Goal: Task Accomplishment & Management: Use online tool/utility

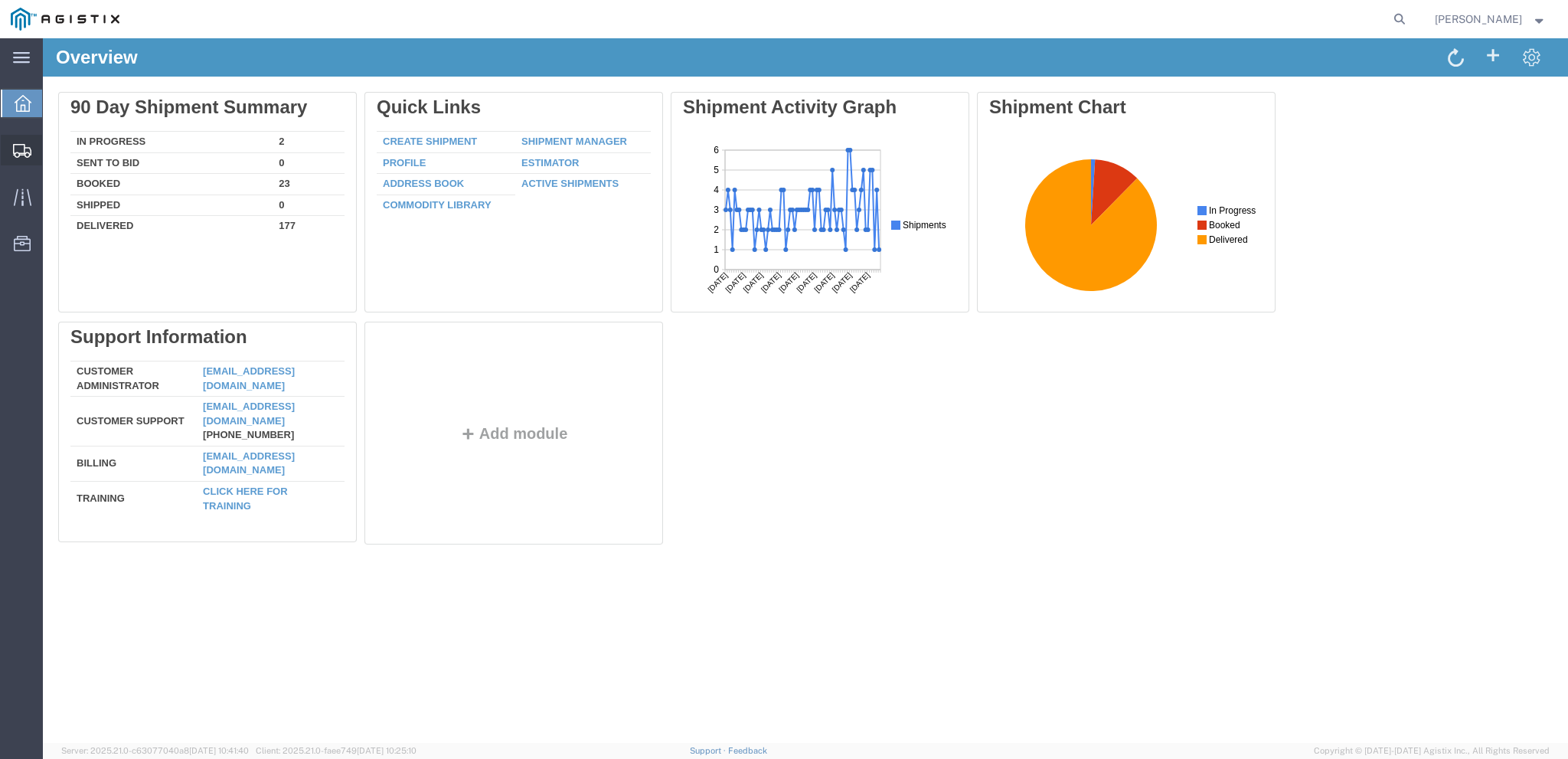
click at [0, 0] on span "Create from Template" at bounding box center [0, 0] width 0 height 0
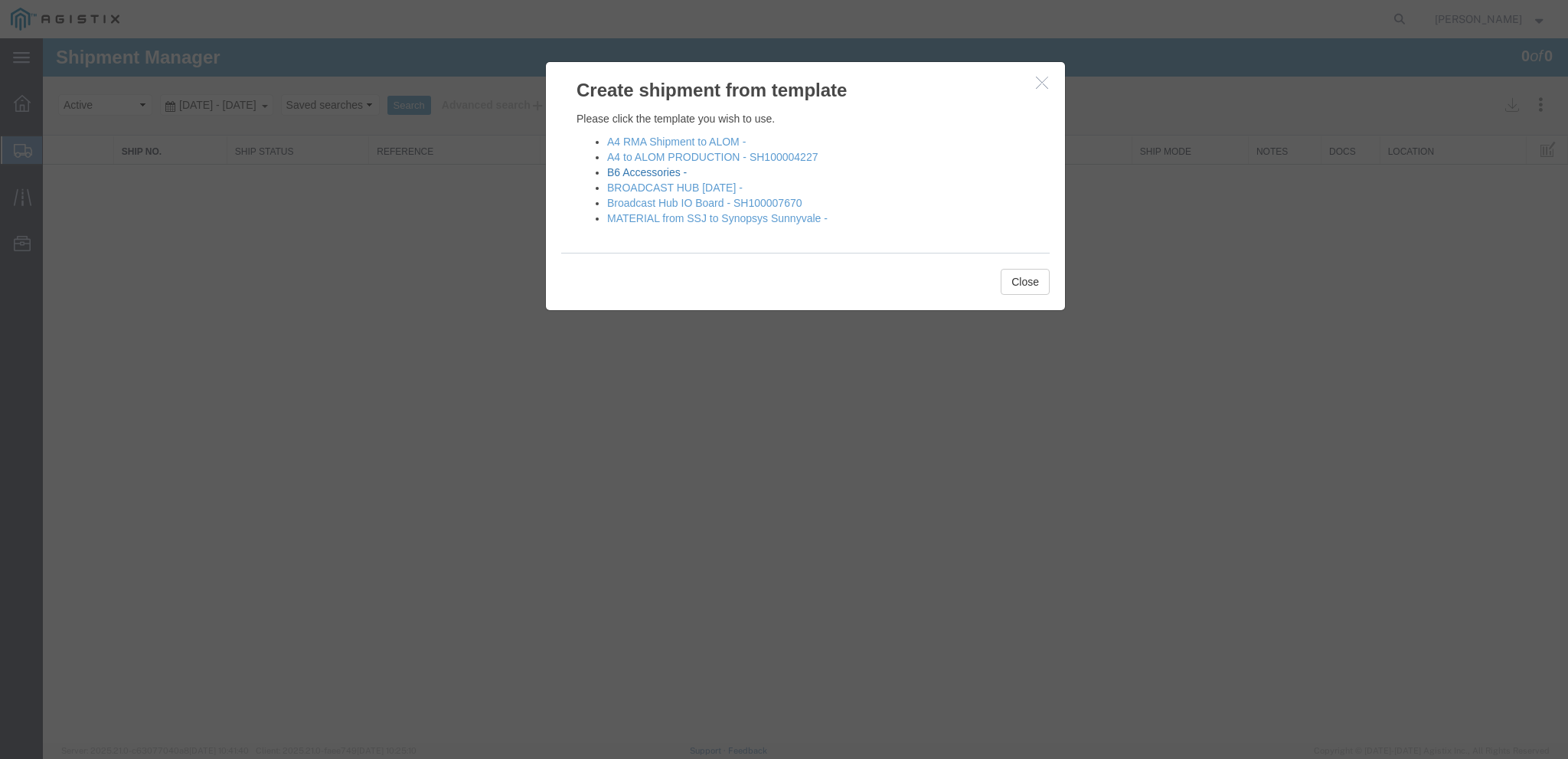
click at [641, 168] on link "B6 Accessories -" at bounding box center [646, 171] width 79 height 12
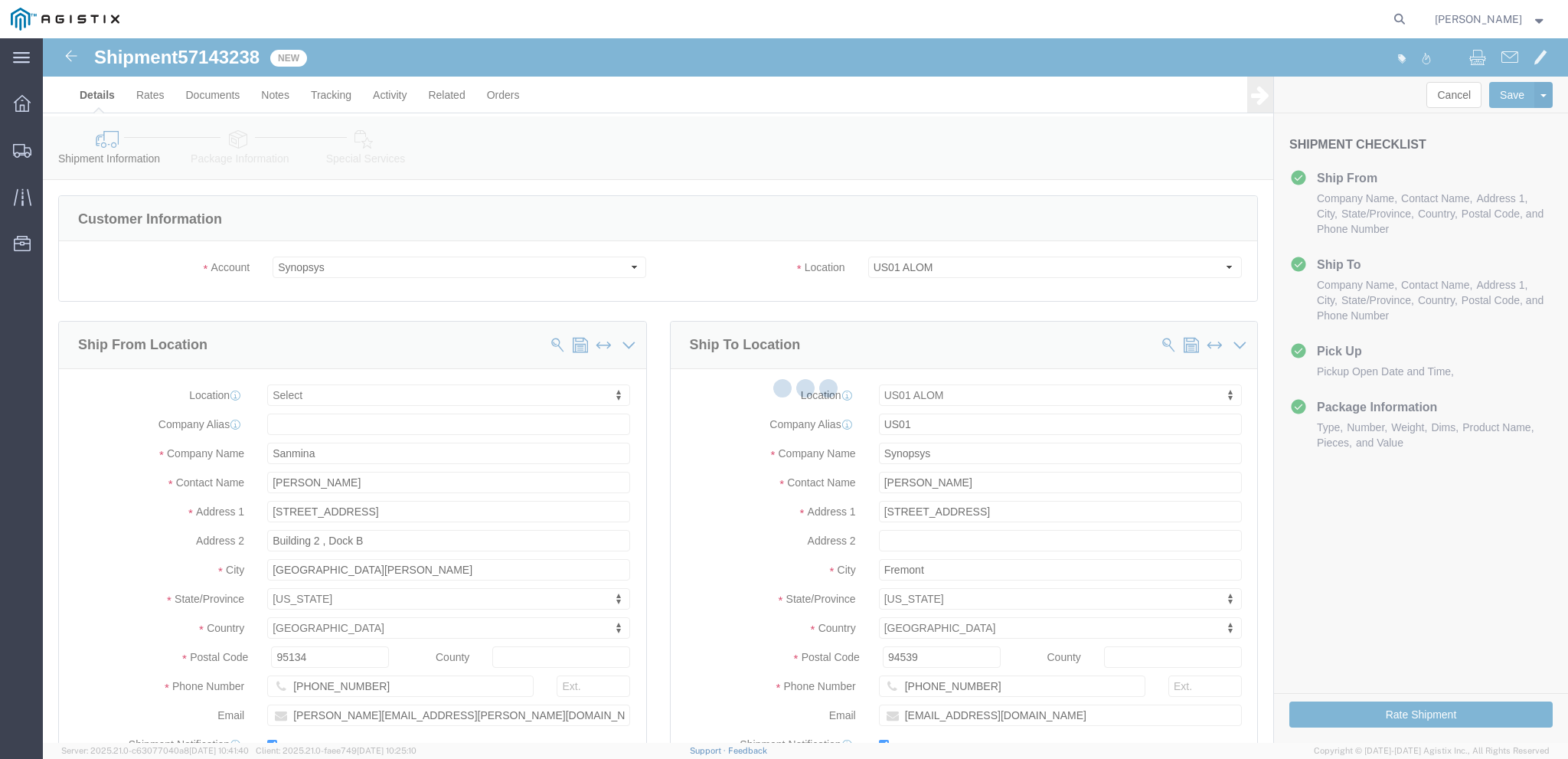
select select
select select "65511"
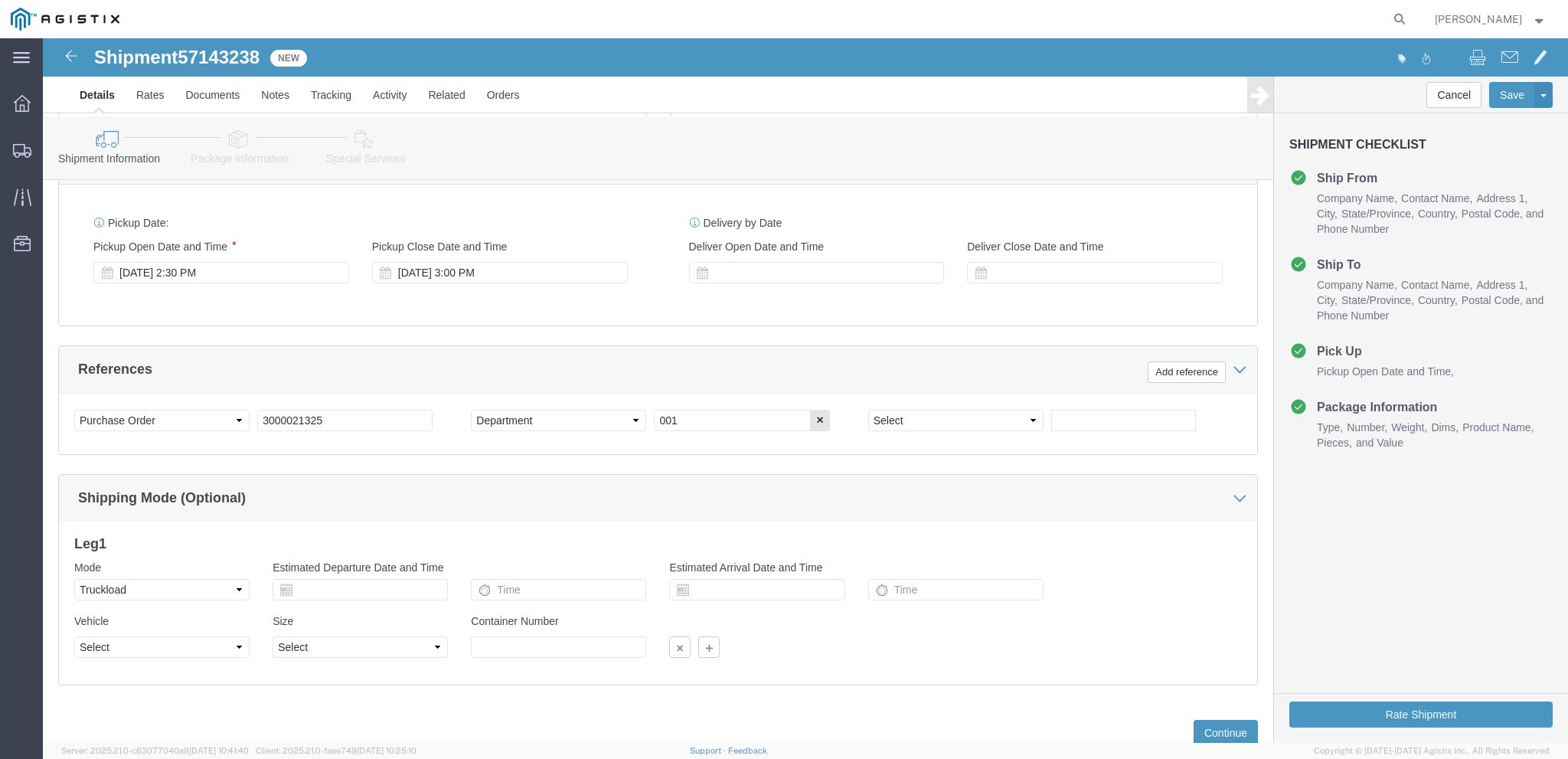
scroll to position [662, 0]
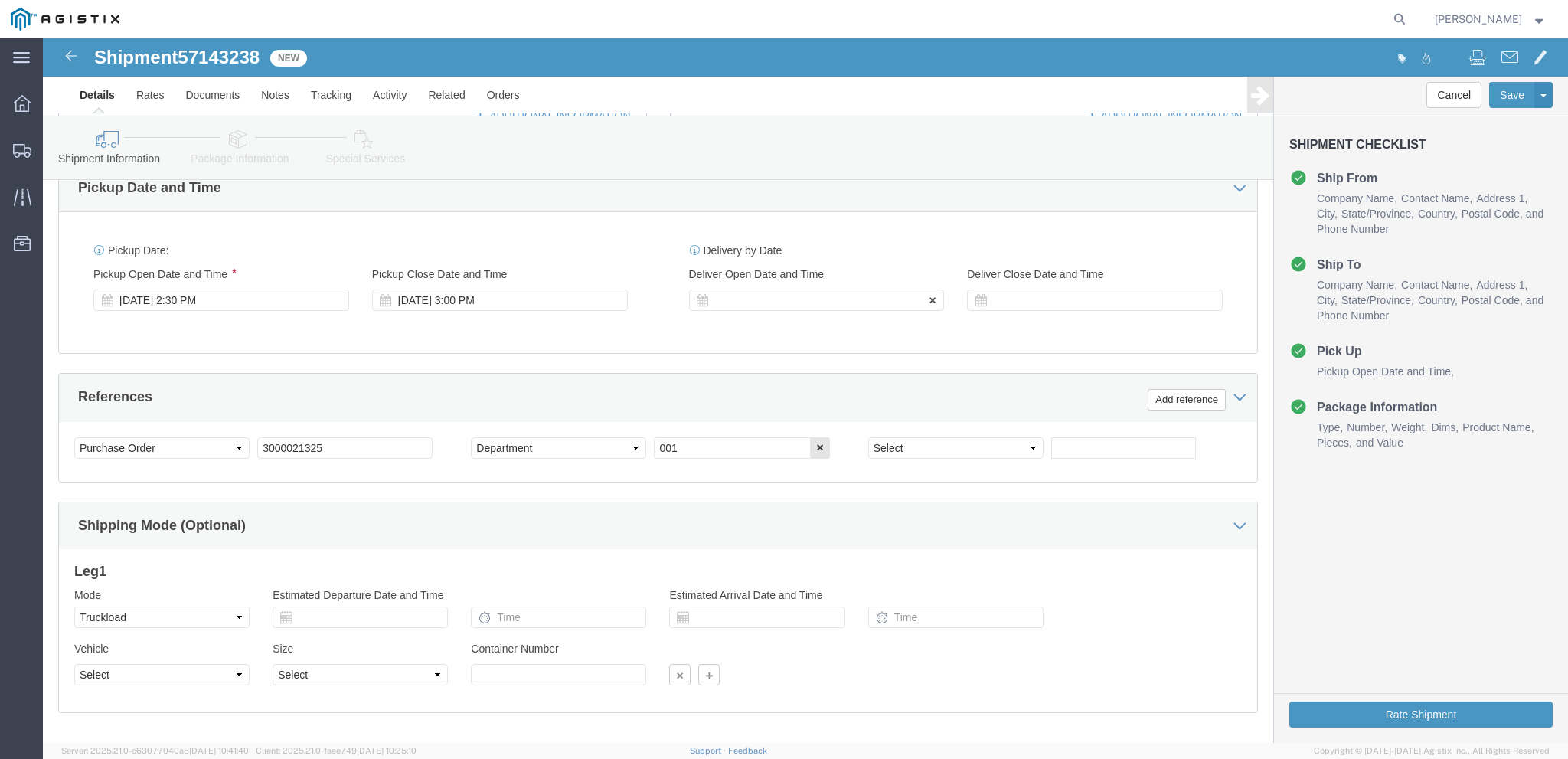
drag, startPoint x: 792, startPoint y: 273, endPoint x: 795, endPoint y: 256, distance: 17.3
click div "Delivery Start Date Delivery Start Time Deliver Open Date and Time Deliver Clos…"
click div
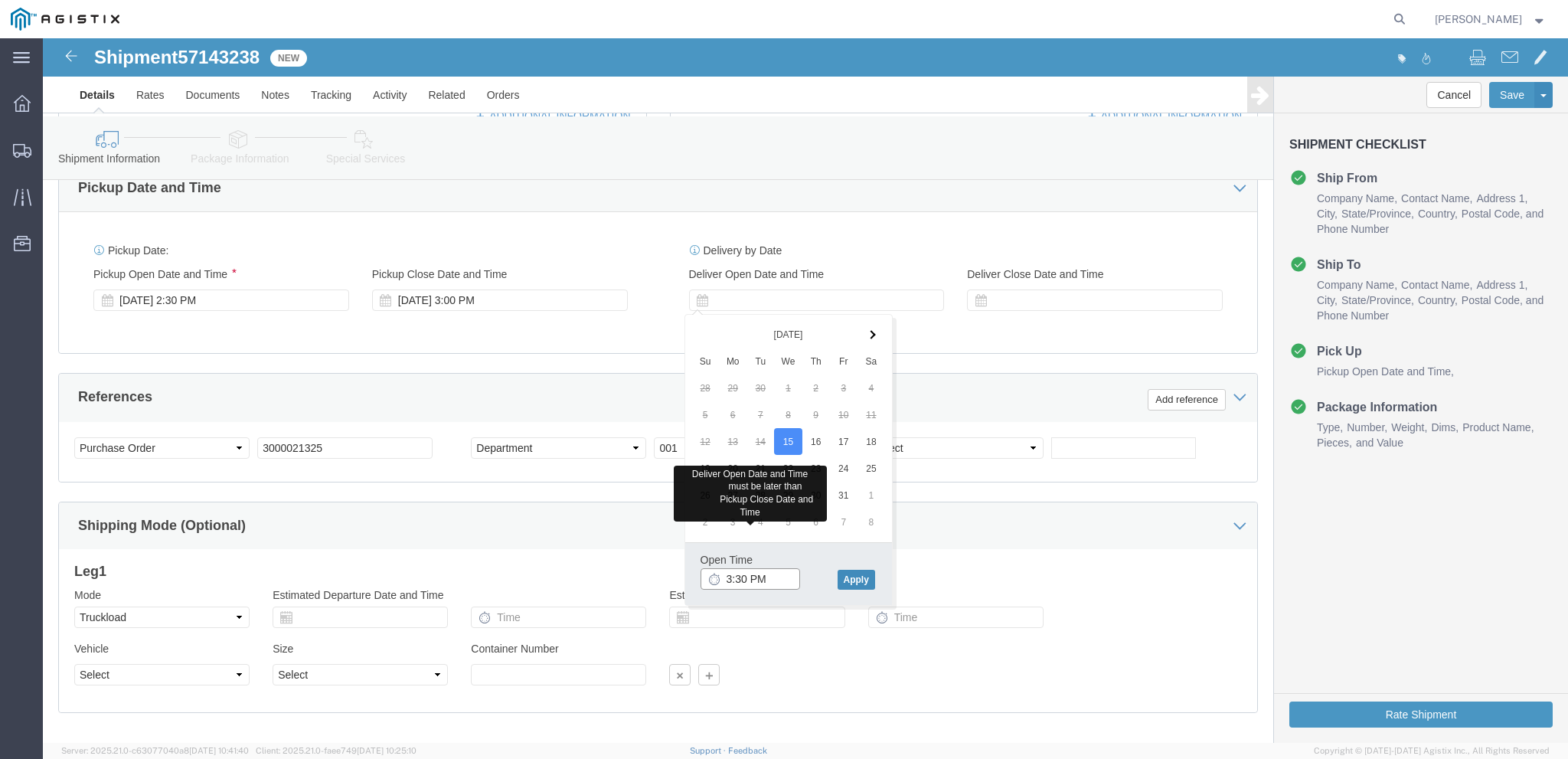
type input "3:30 PM"
drag, startPoint x: 830, startPoint y: 541, endPoint x: 822, endPoint y: 535, distance: 10.0
click button "Apply"
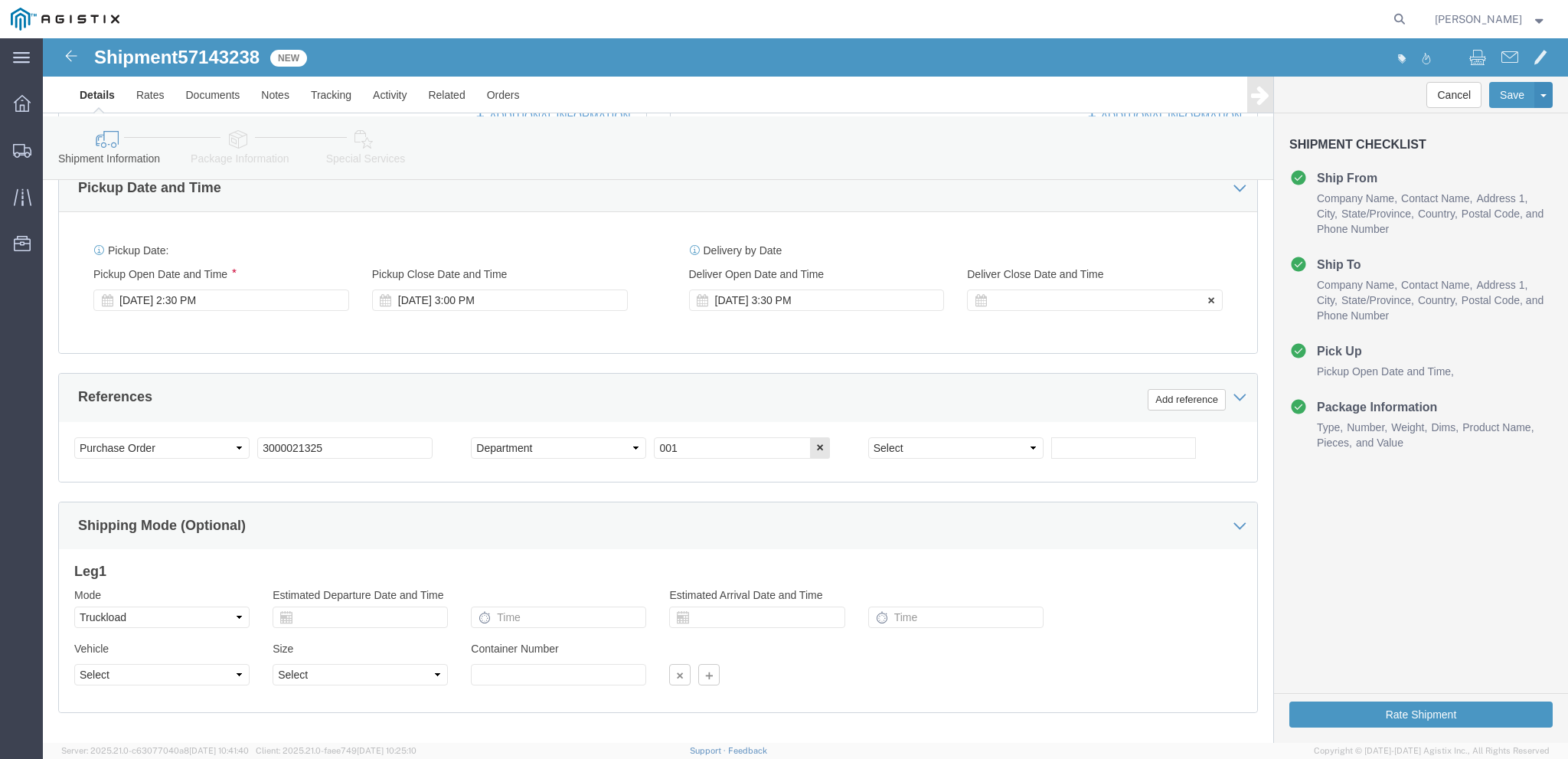
click div
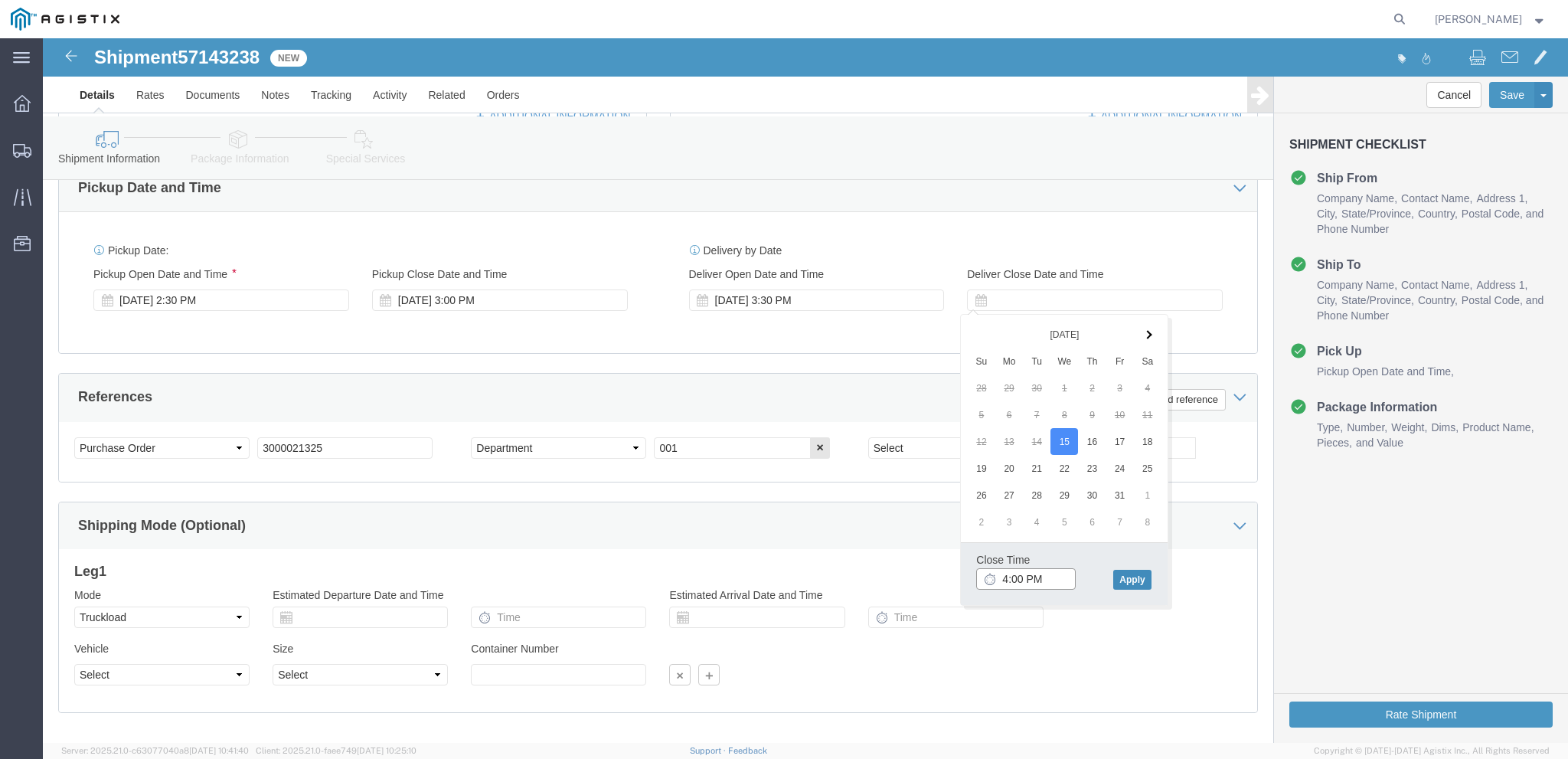
type input "4:00 PM"
click button "Apply"
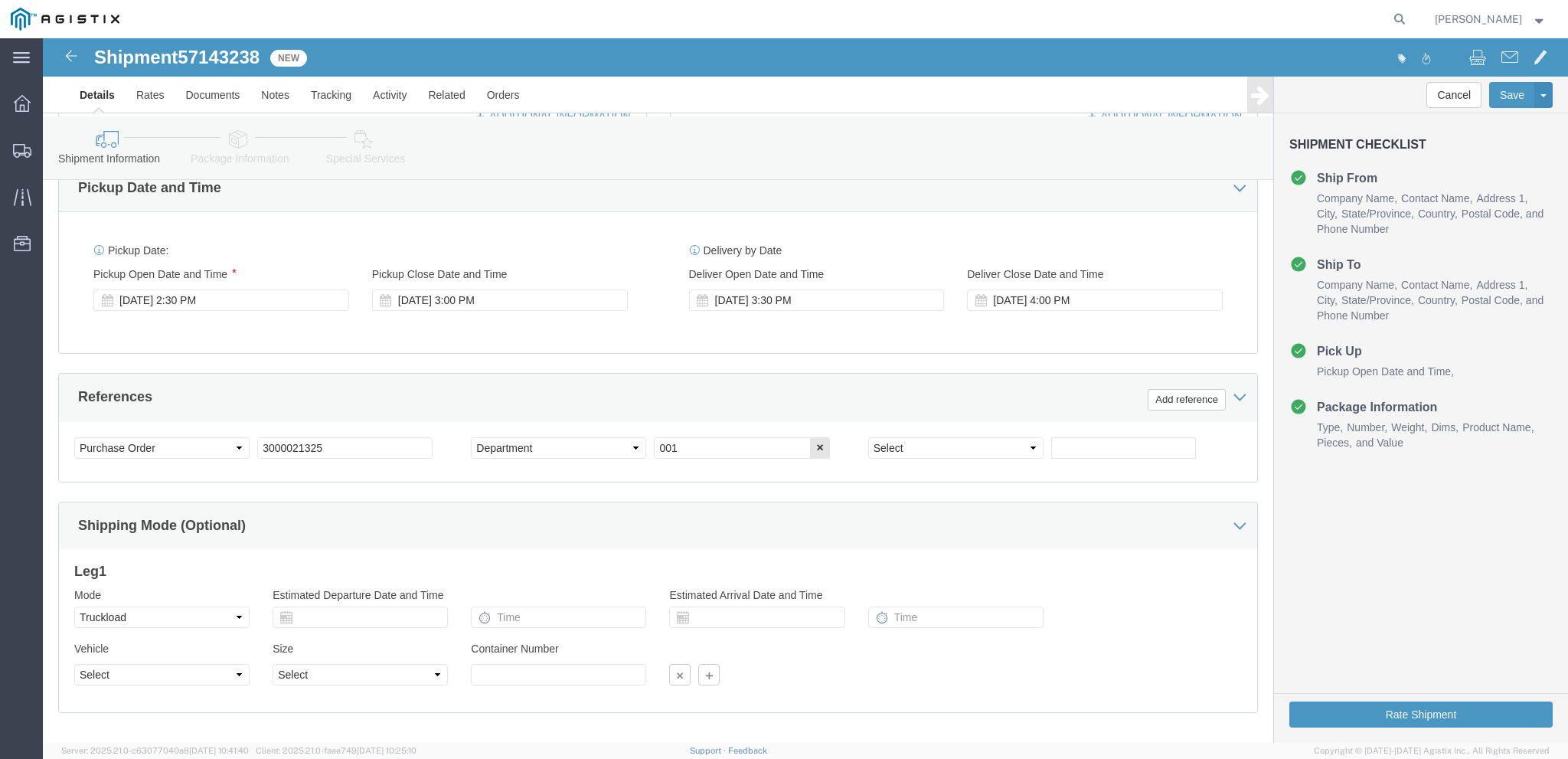
click div "Pickup Date: Pickup Start Date Pickup Start Time Pickup Open Date and Time Oct …"
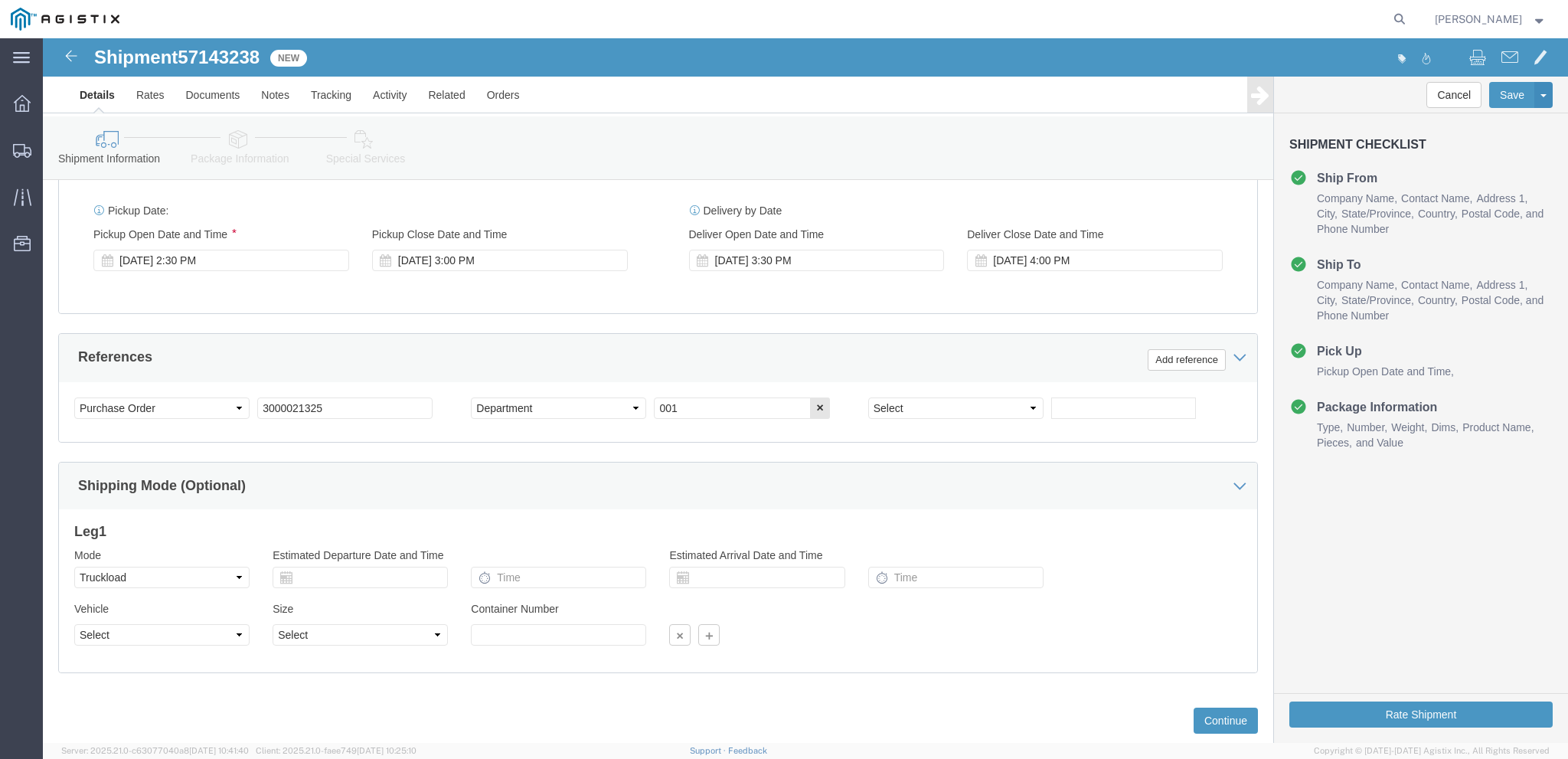
scroll to position [738, 0]
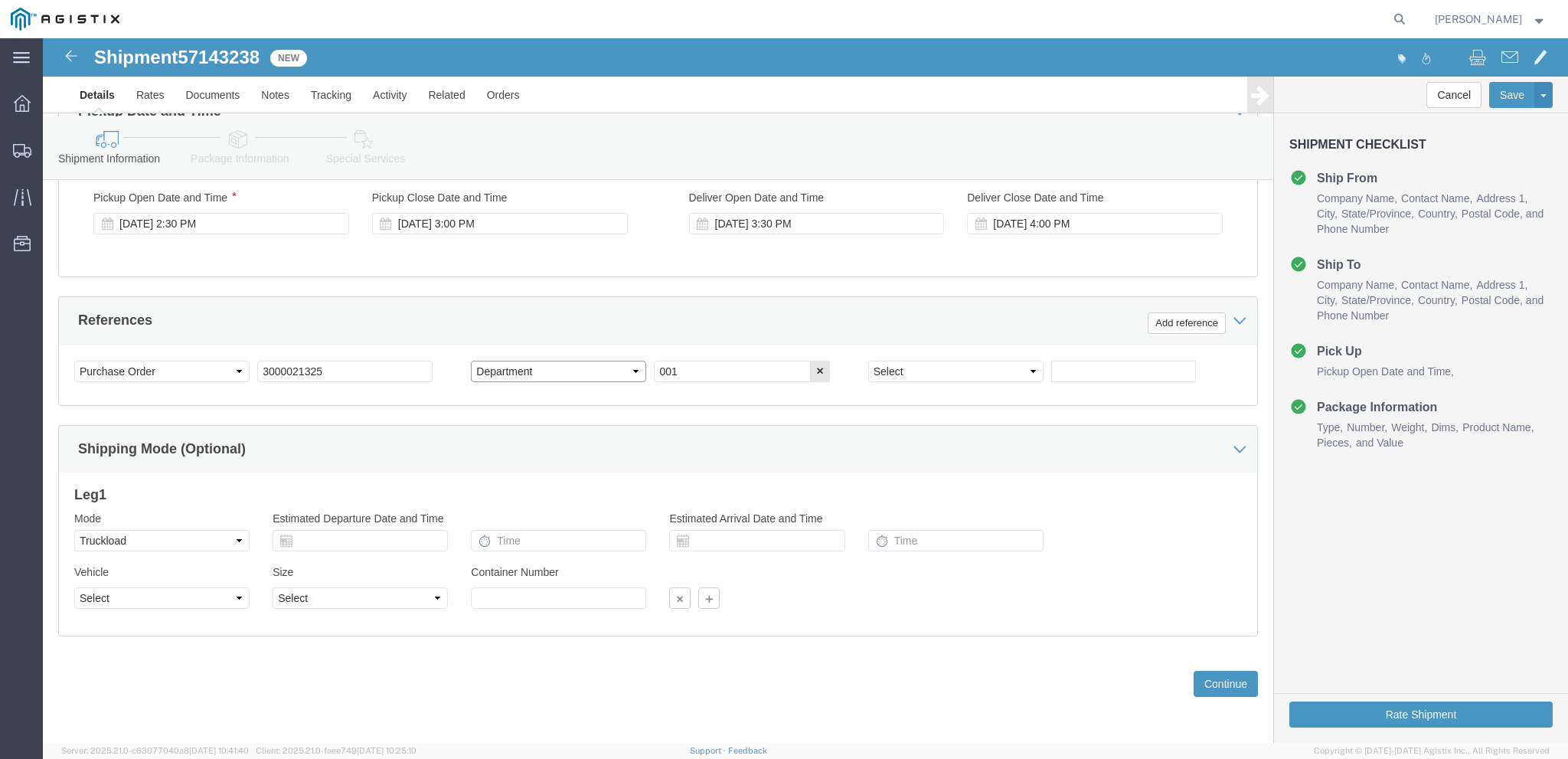
click select "Select Account Type Activity ID Airline Appointment Number ASN Batch Request # …"
select select "PURCHORD"
click select "Select Account Type Activity ID Airline Appointment Number ASN Batch Request # …"
click input "001"
drag, startPoint x: 638, startPoint y: 332, endPoint x: 607, endPoint y: 332, distance: 31.0
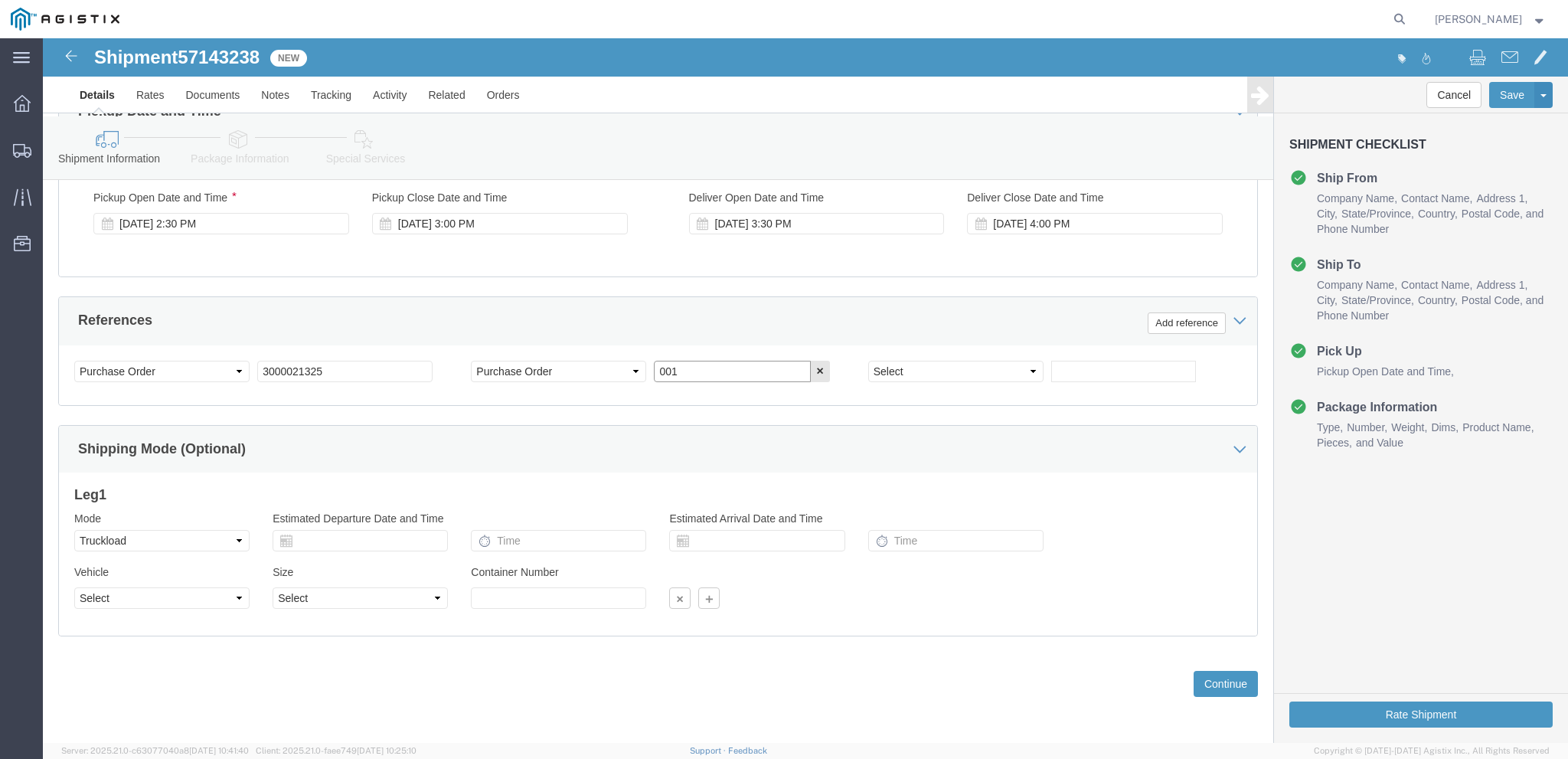
click input "001"
paste input "3000021325"
type input "3000021325"
click div "Shipping Mode (Optional)"
click select "Select Account Type Activity ID Airline Appointment Number ASN Batch Request # …"
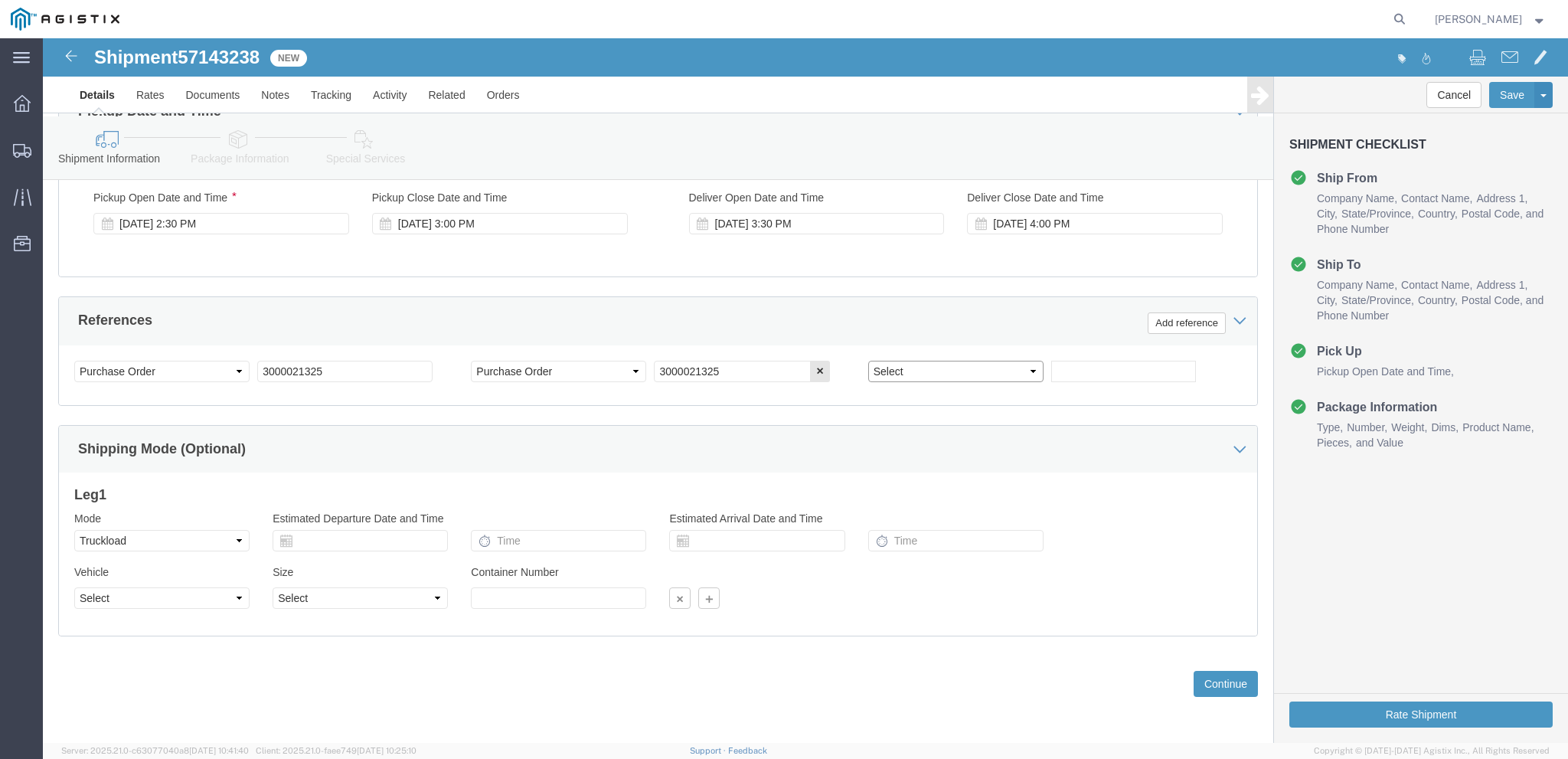
select select "PURCHORD"
click select "Select Account Type Activity ID Airline Appointment Number ASN Batch Request # …"
click input "text"
paste input "3000020631"
type input "3000020631"
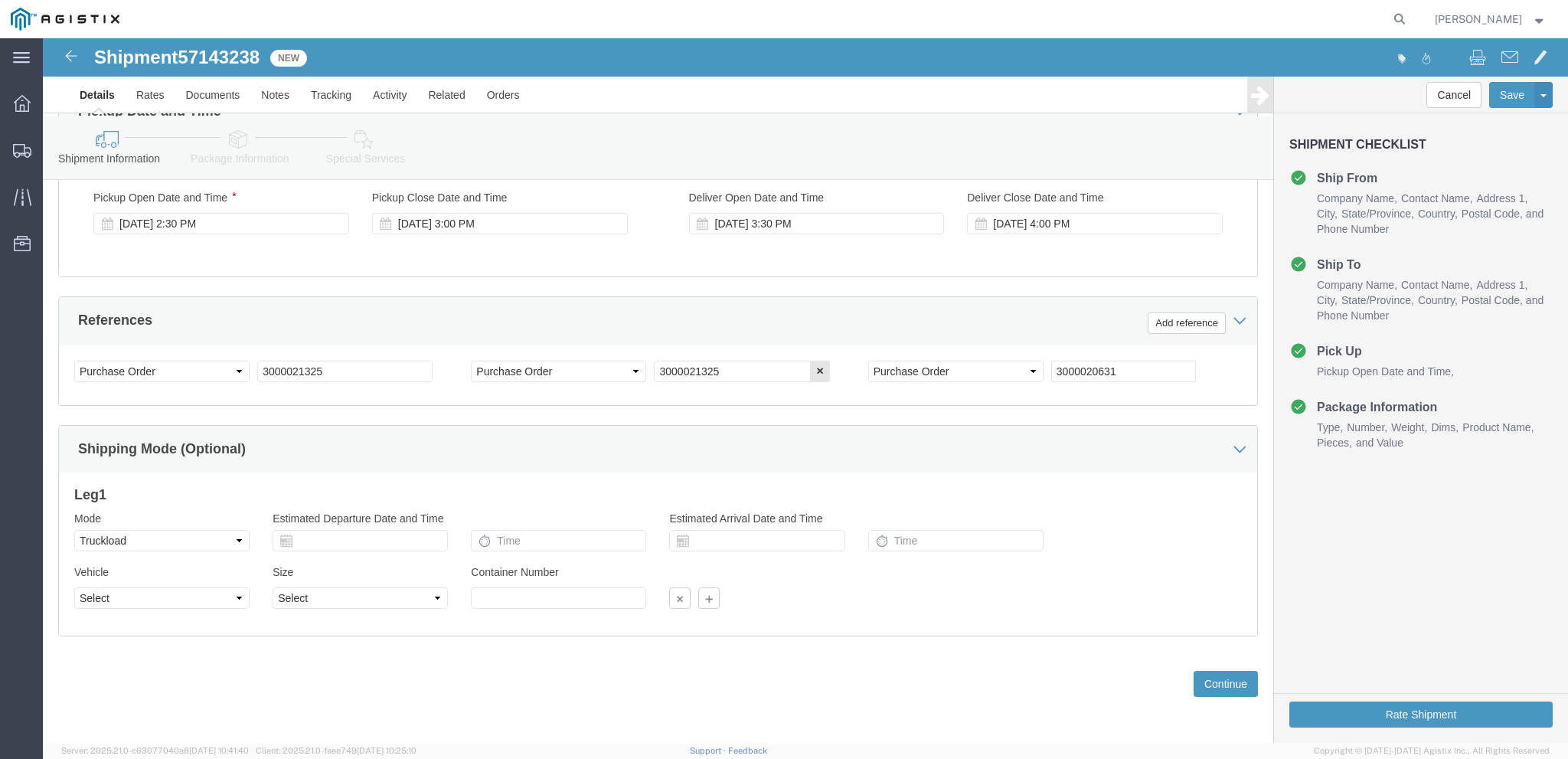
click div "Previous Continue"
click button "Continue"
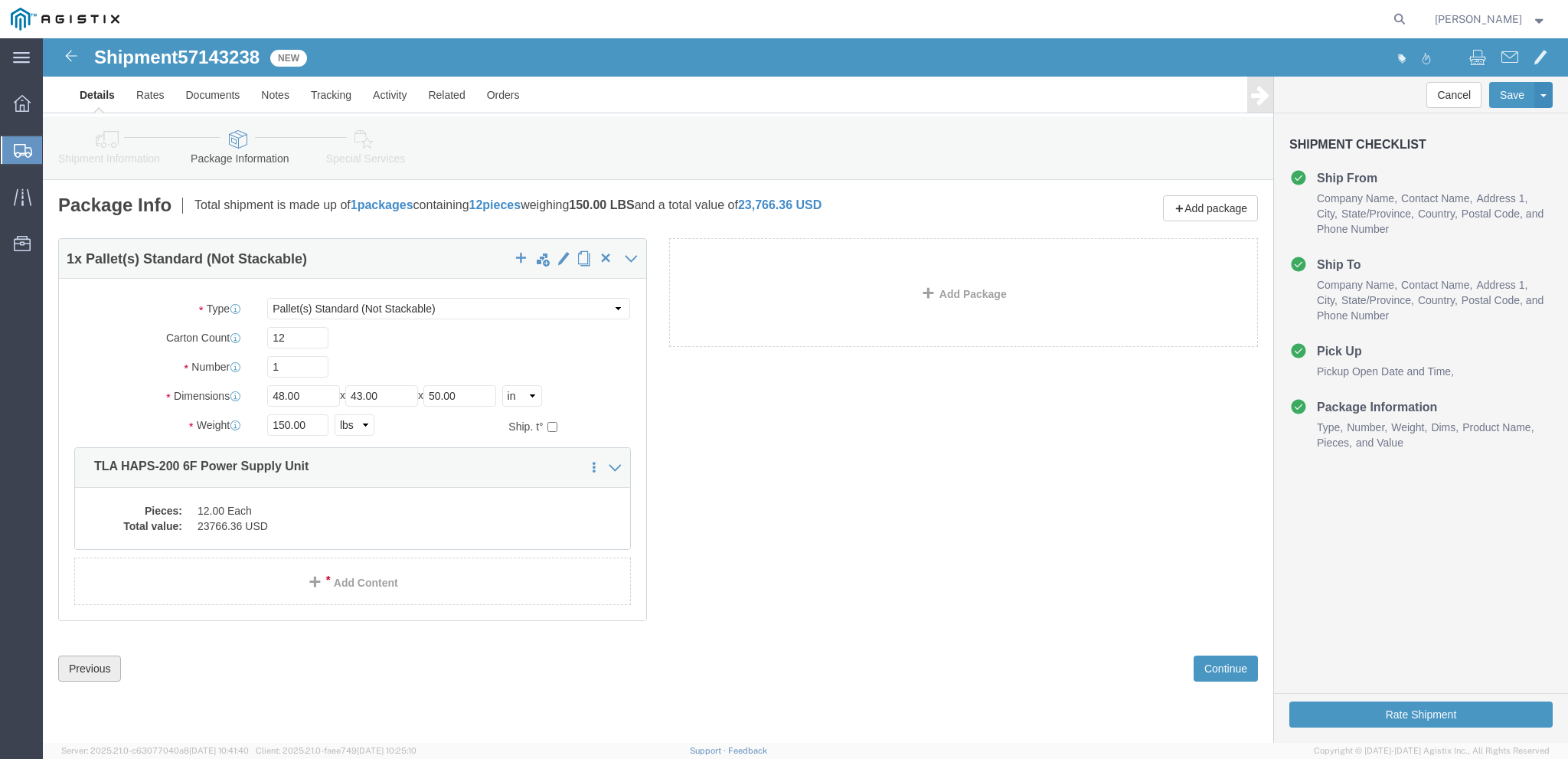
click button "Previous"
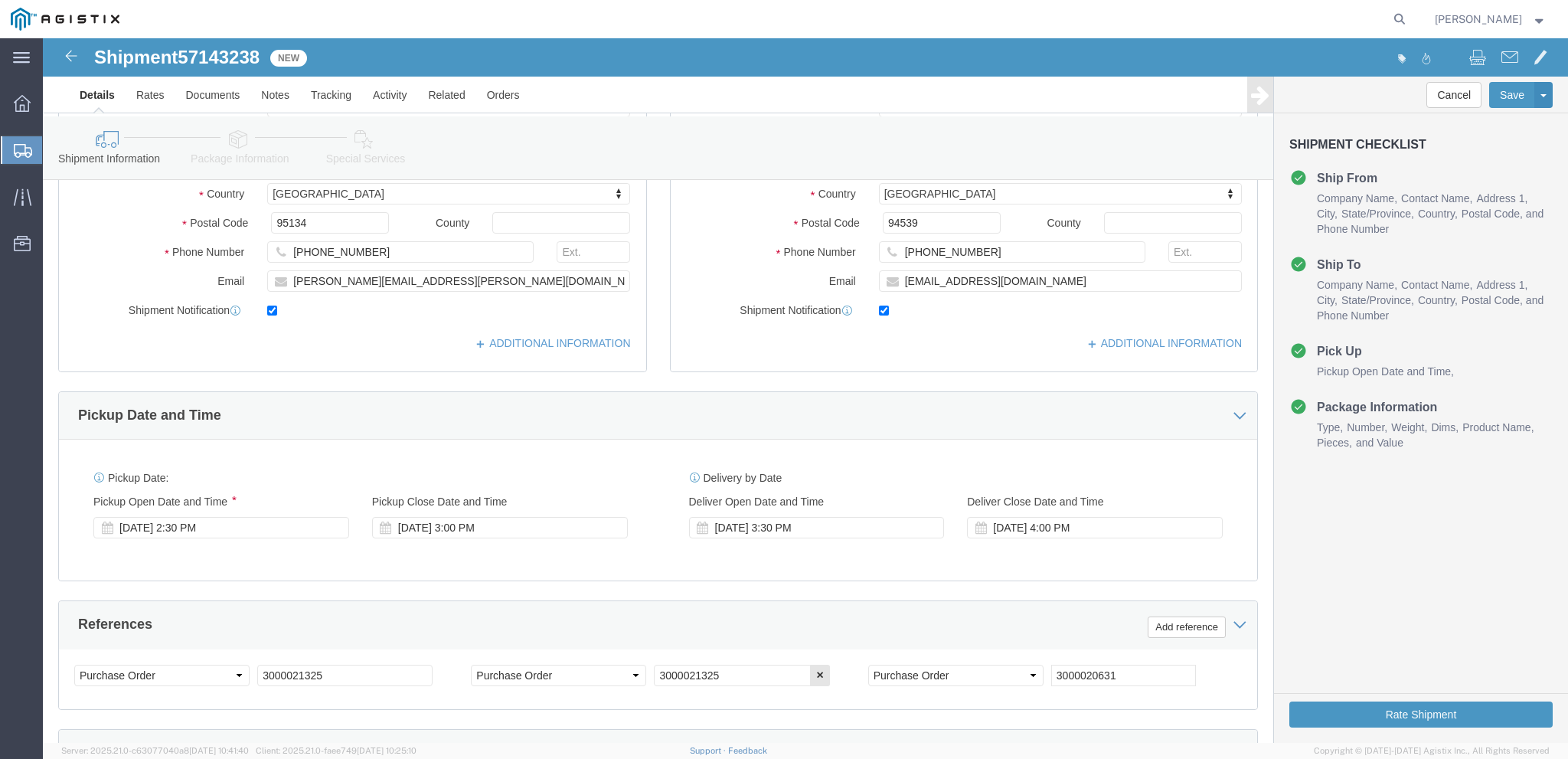
scroll to position [432, 0]
click button "button"
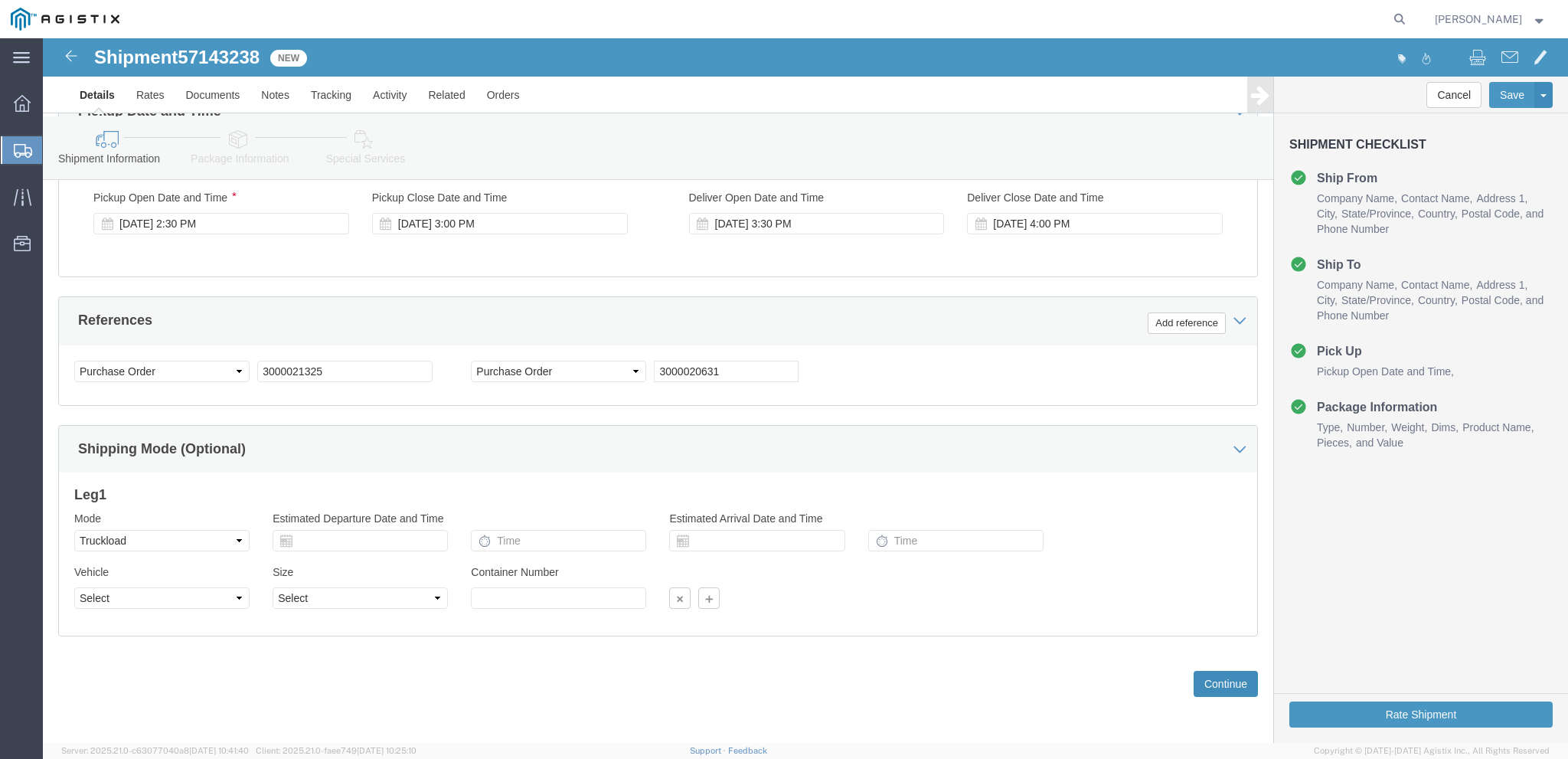
click button "Continue"
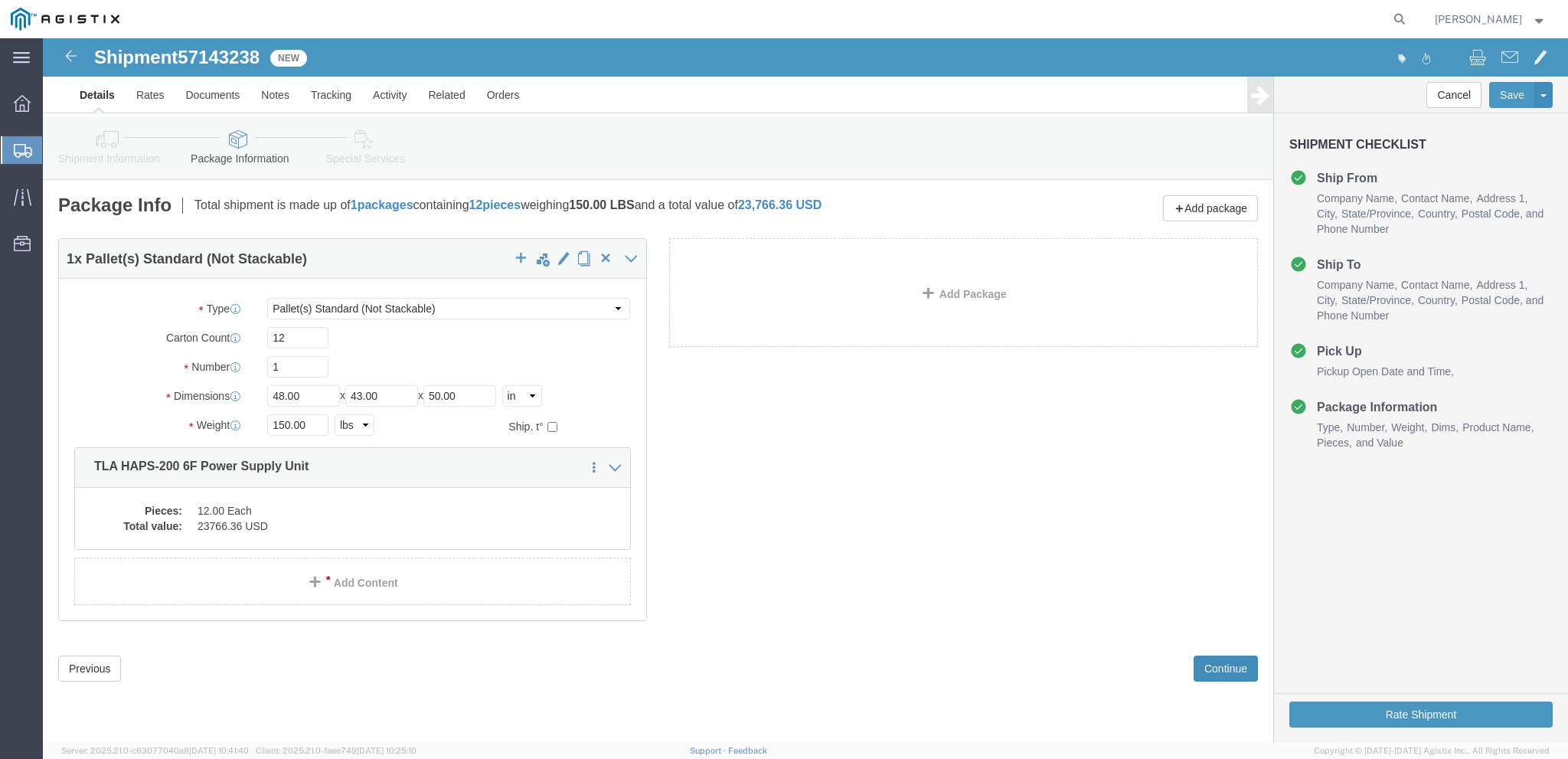
scroll to position [0, 0]
click input "12"
type input "10"
click link "Add Content"
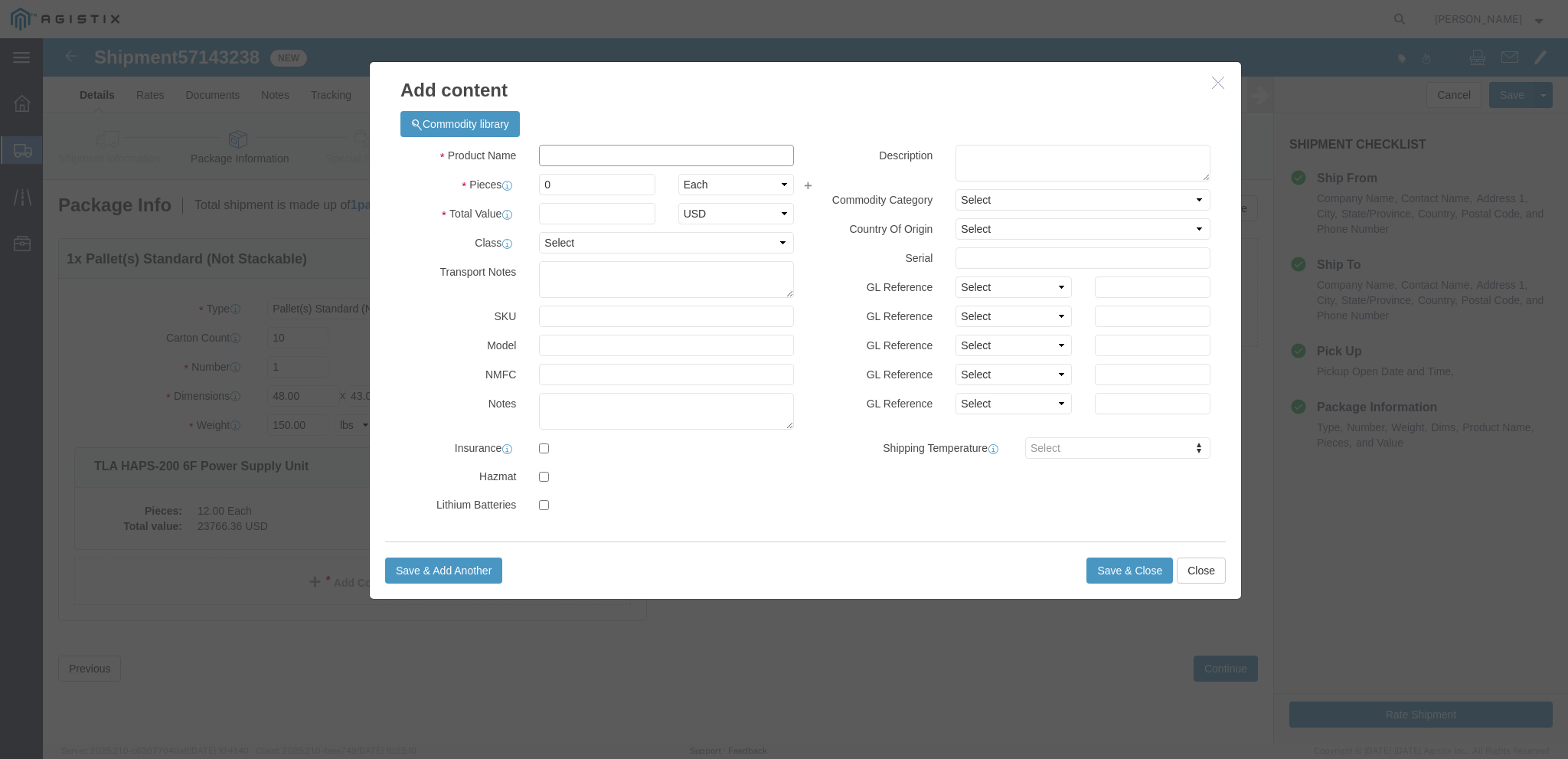
click input "text"
paste input "UNV_SYS_HUB 200"
type input "UNV_SYS_HUB 200"
click textarea
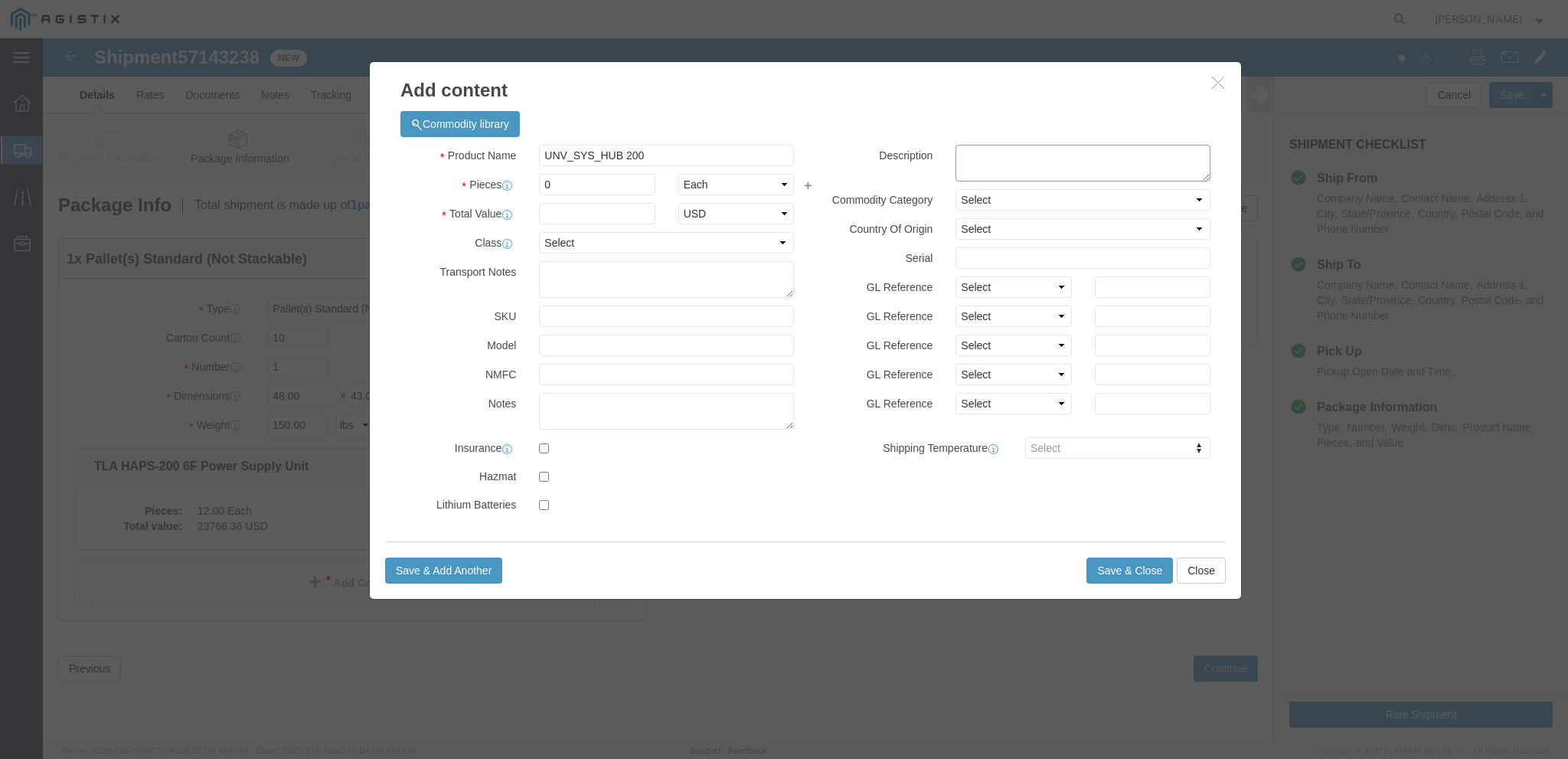
paste textarea "PO# 3000020631"
type textarea "PO# 3000020631, QTY: 1"
click input "0"
type input "1"
click input "text"
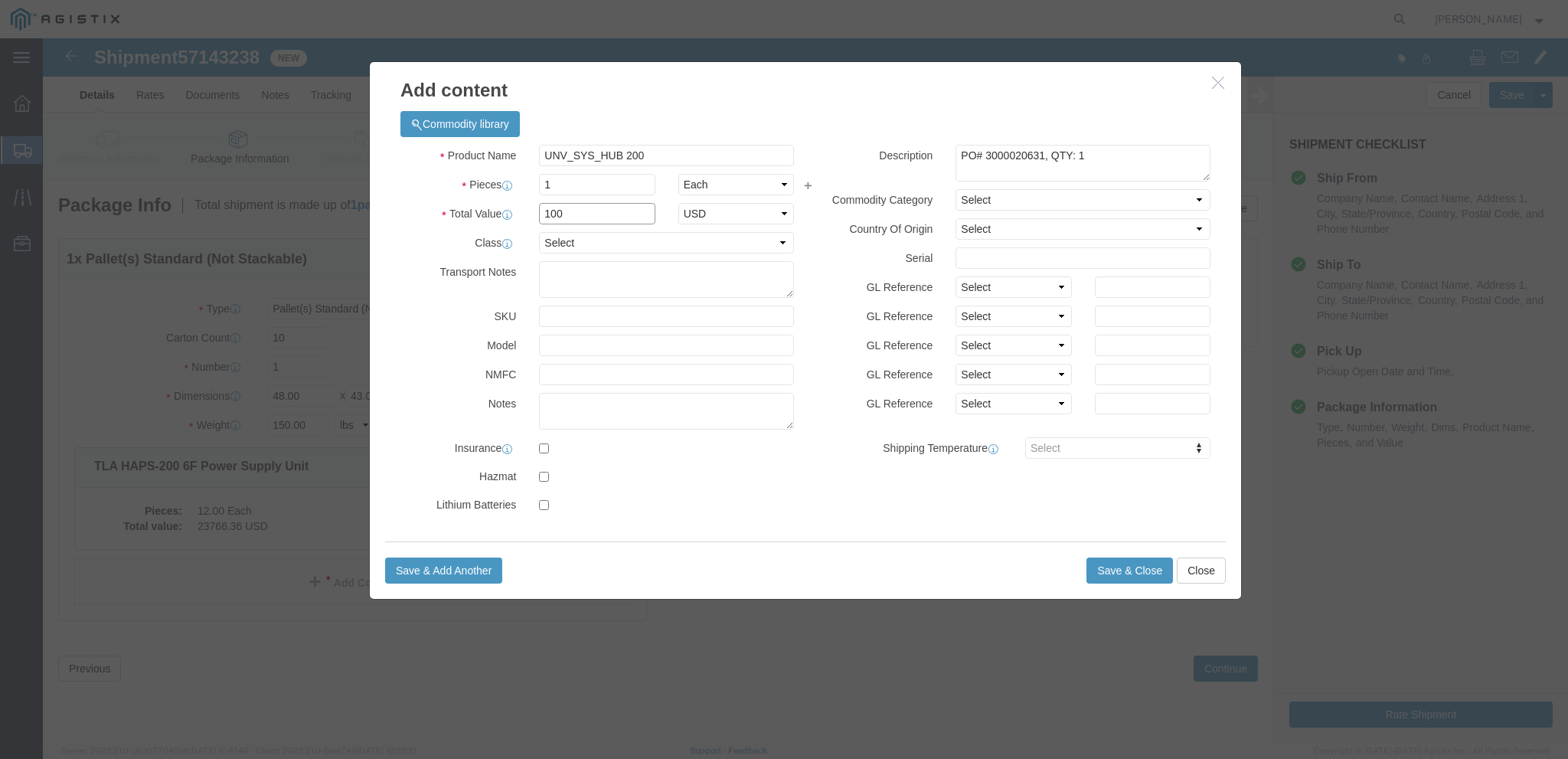
type input "100"
click select "Select 50 55 60 65 70 85 92.5 100 125 175 250 300 400"
select select "50"
click select "Select 50 55 60 65 70 85 92.5 100 125 175 250 300 400"
click div "Commodity library Product Name UNV_SYS_HUB 200 Pieces 1 Select Bag Barrels 100B…"
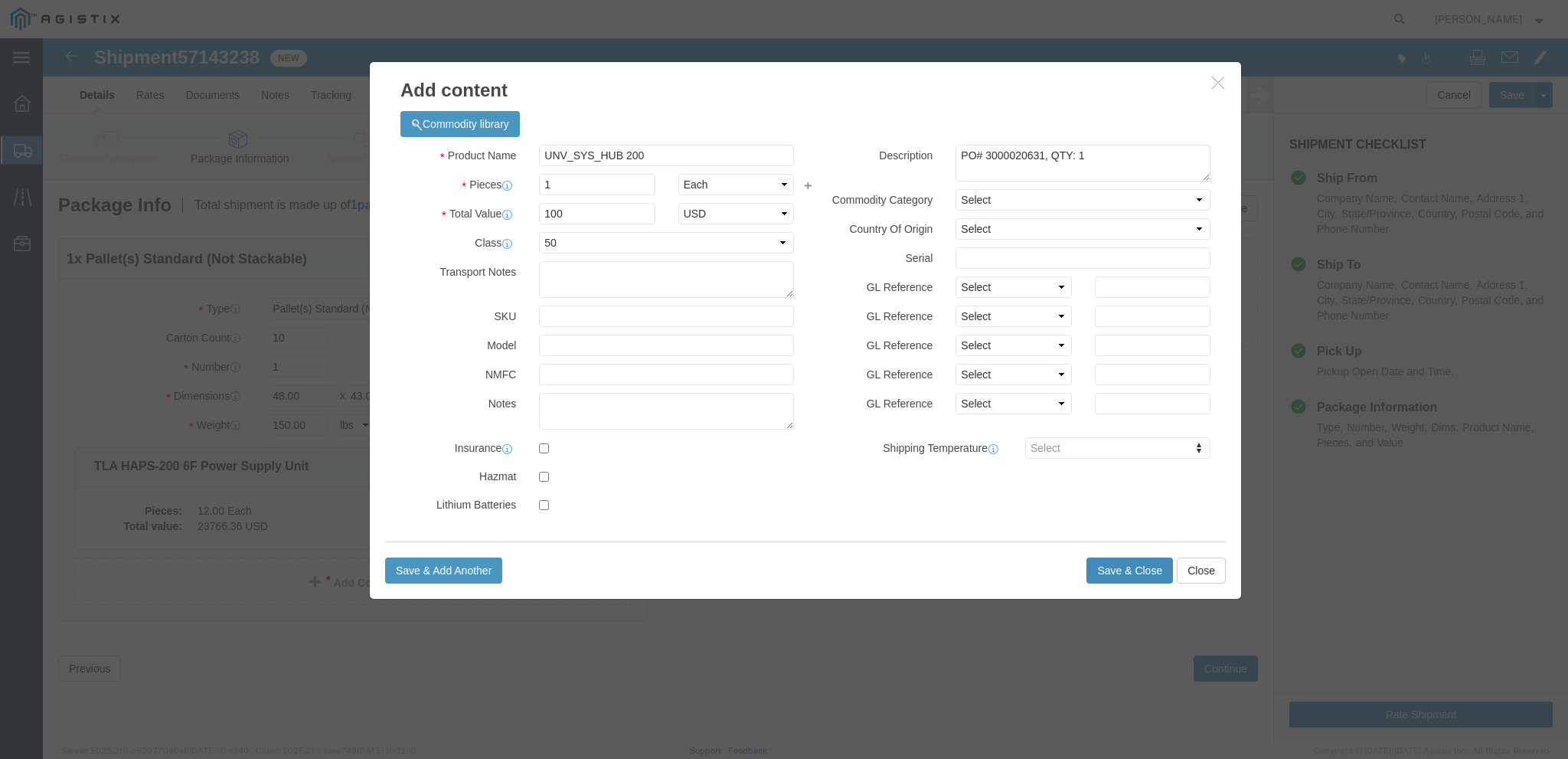
click button "Save & Close"
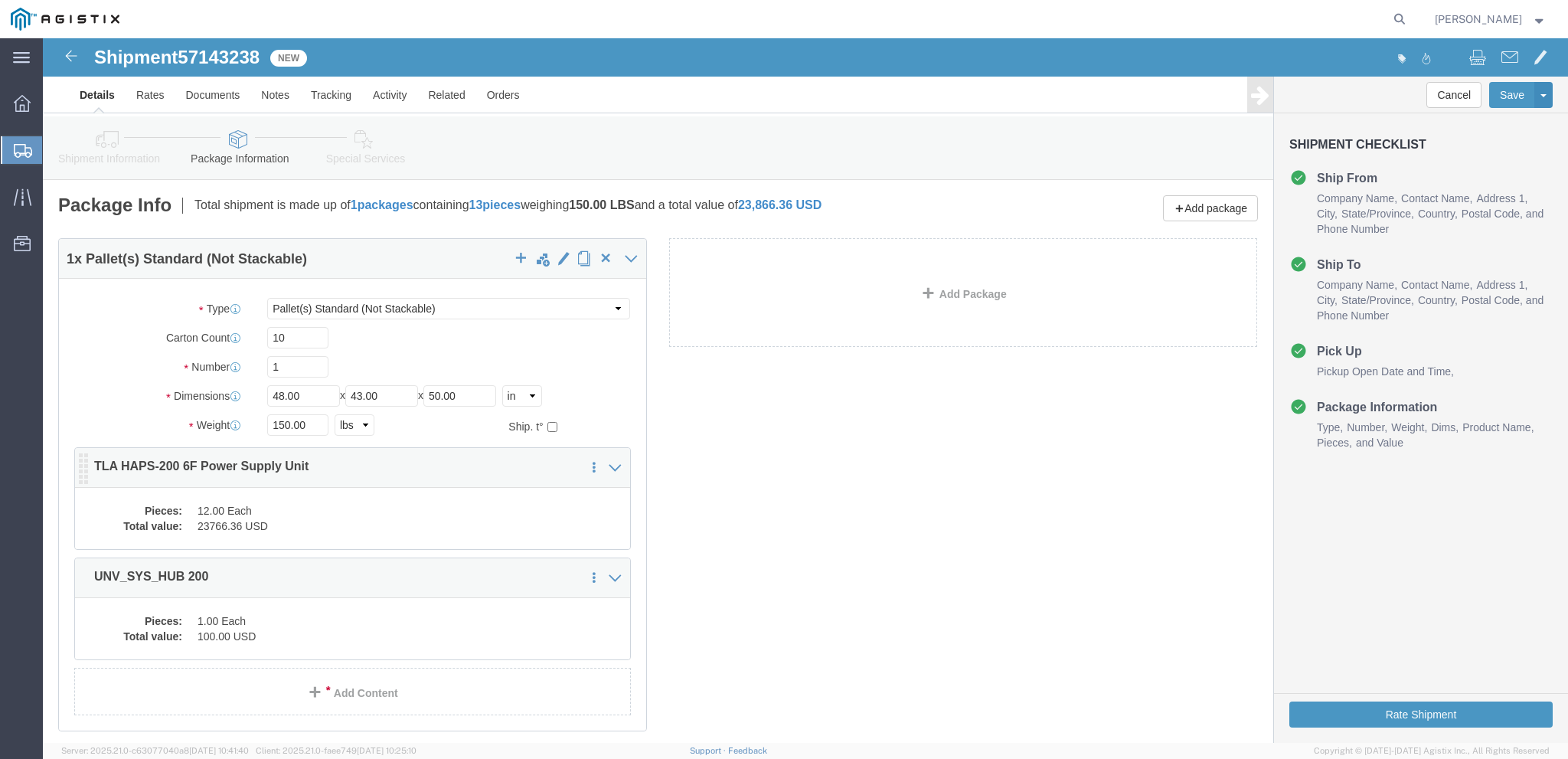
click div "1 x Pallet(s) Standard (Not Stackable) Package Type Select Bale(s) Basket(s) Bo…"
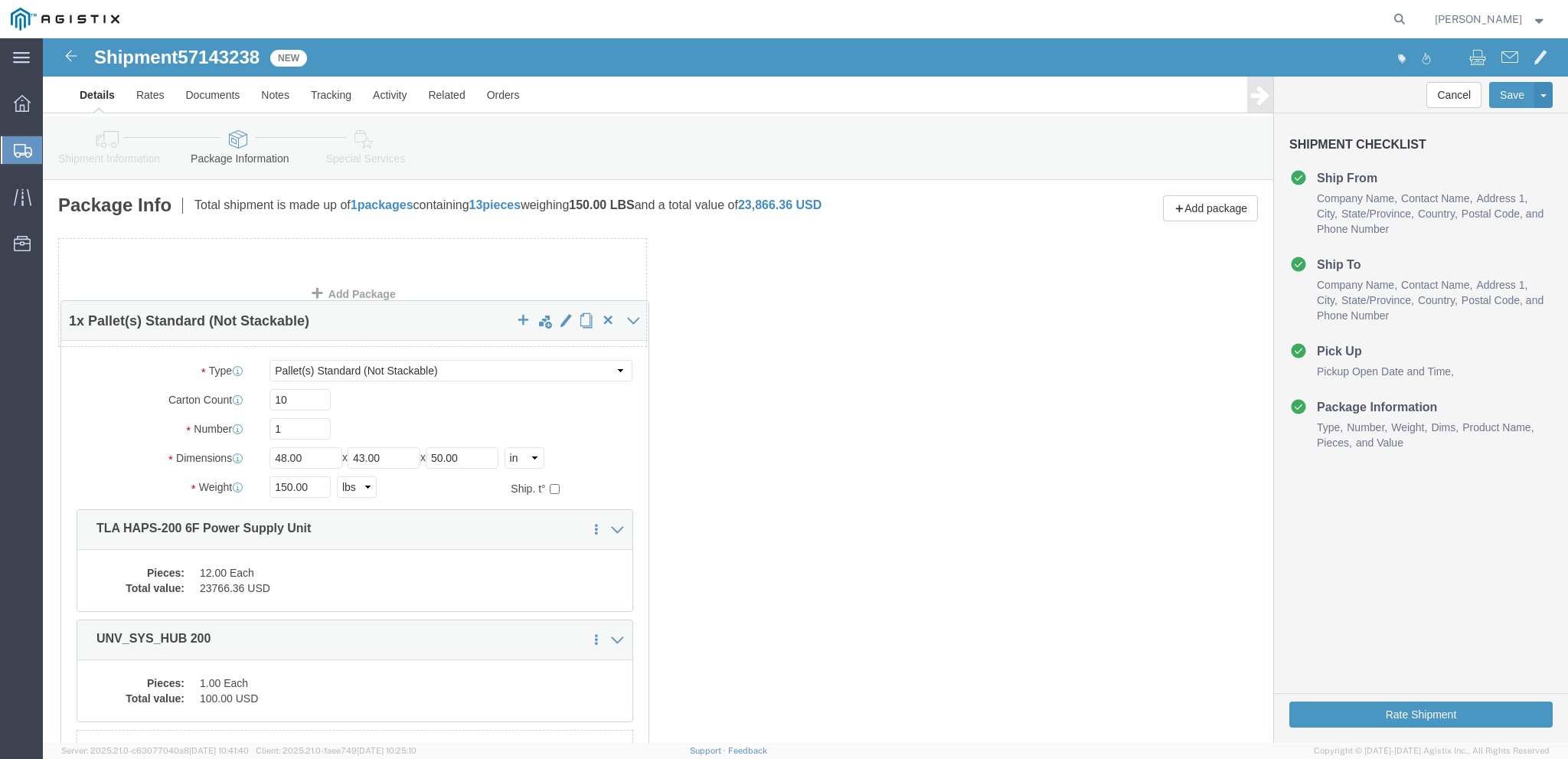
drag, startPoint x: 895, startPoint y: 212, endPoint x: 295, endPoint y: 264, distance: 602.2
click div "1 x Pallet(s) Standard (Not Stackable) Package Type Select Bale(s) Basket(s) Bo…"
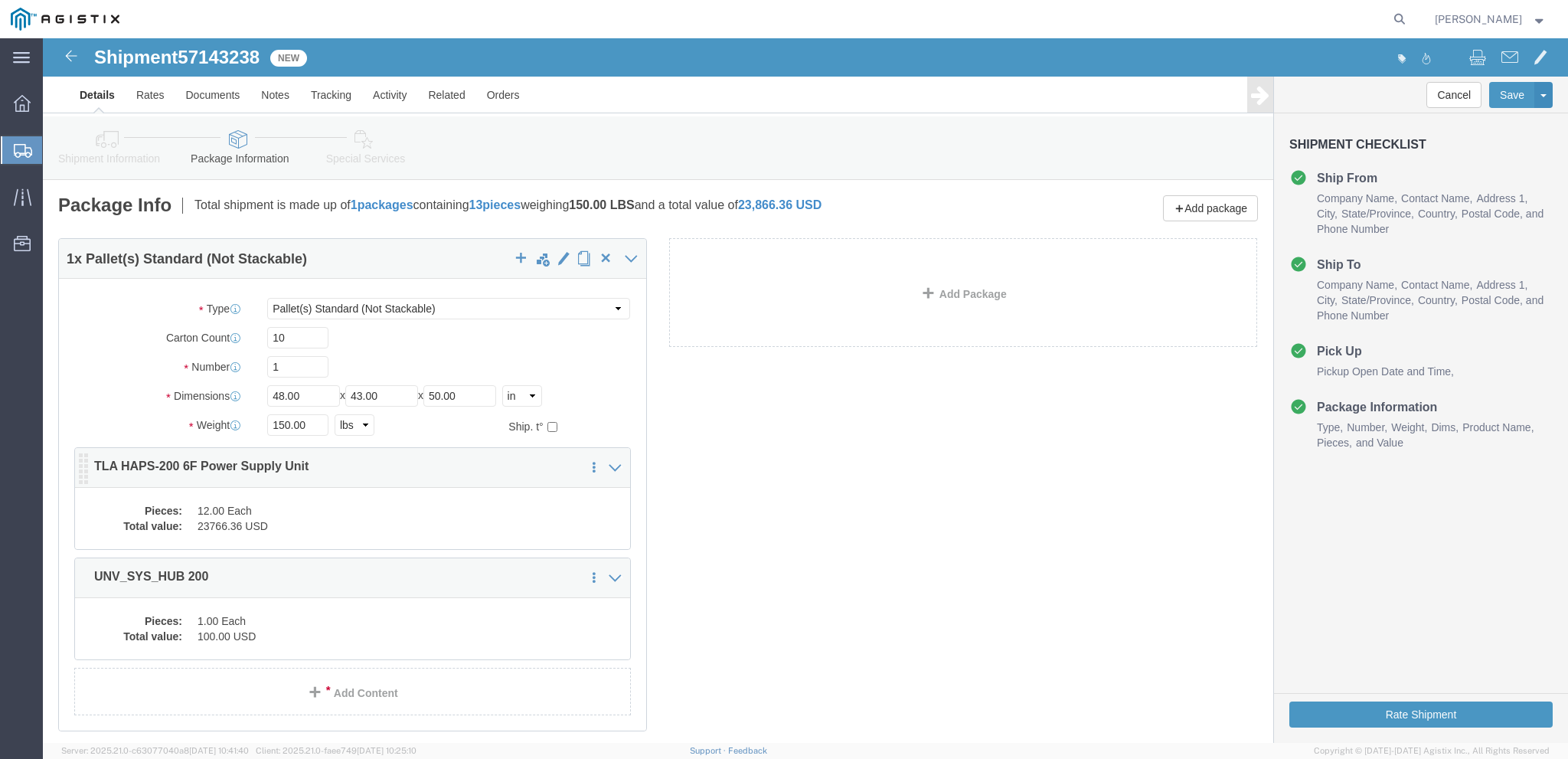
click dd "12.00 Each"
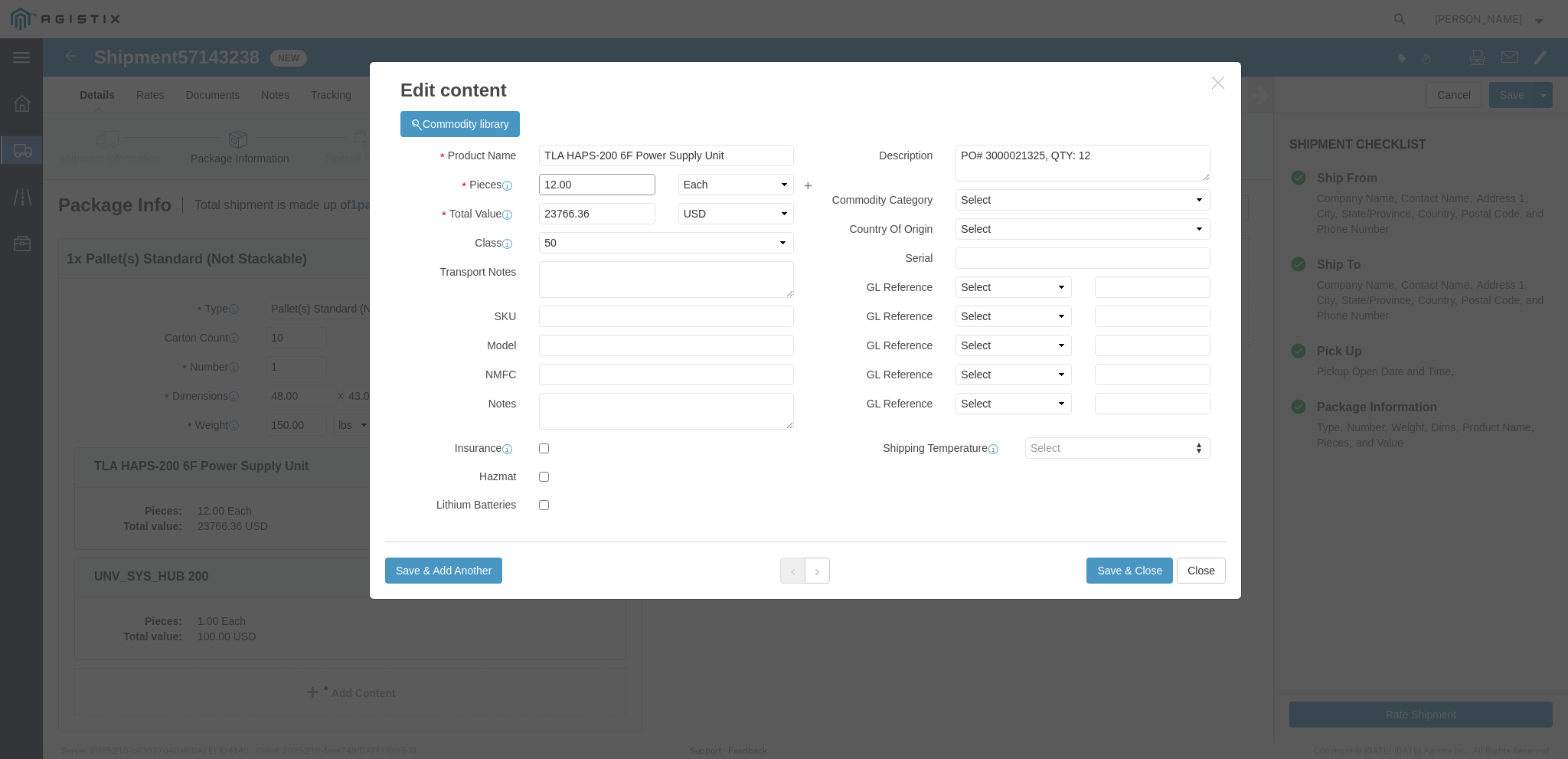
click input "12.00"
type input "9.00"
type input "17824.77"
click textarea "PO# 3000021325, QTY: 12"
type textarea "PO# 3000021325, QTY: 9"
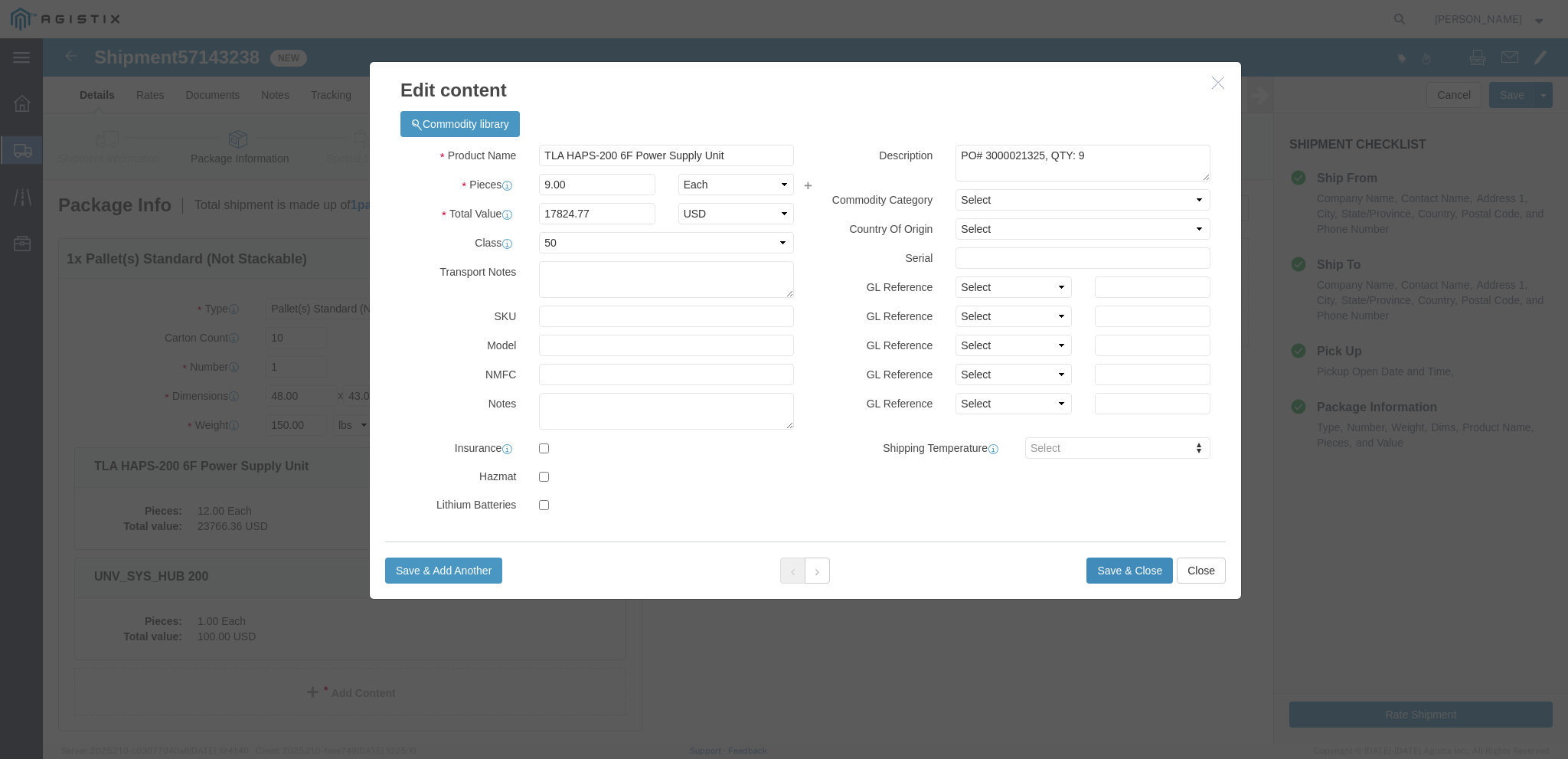
click button "Save & Close"
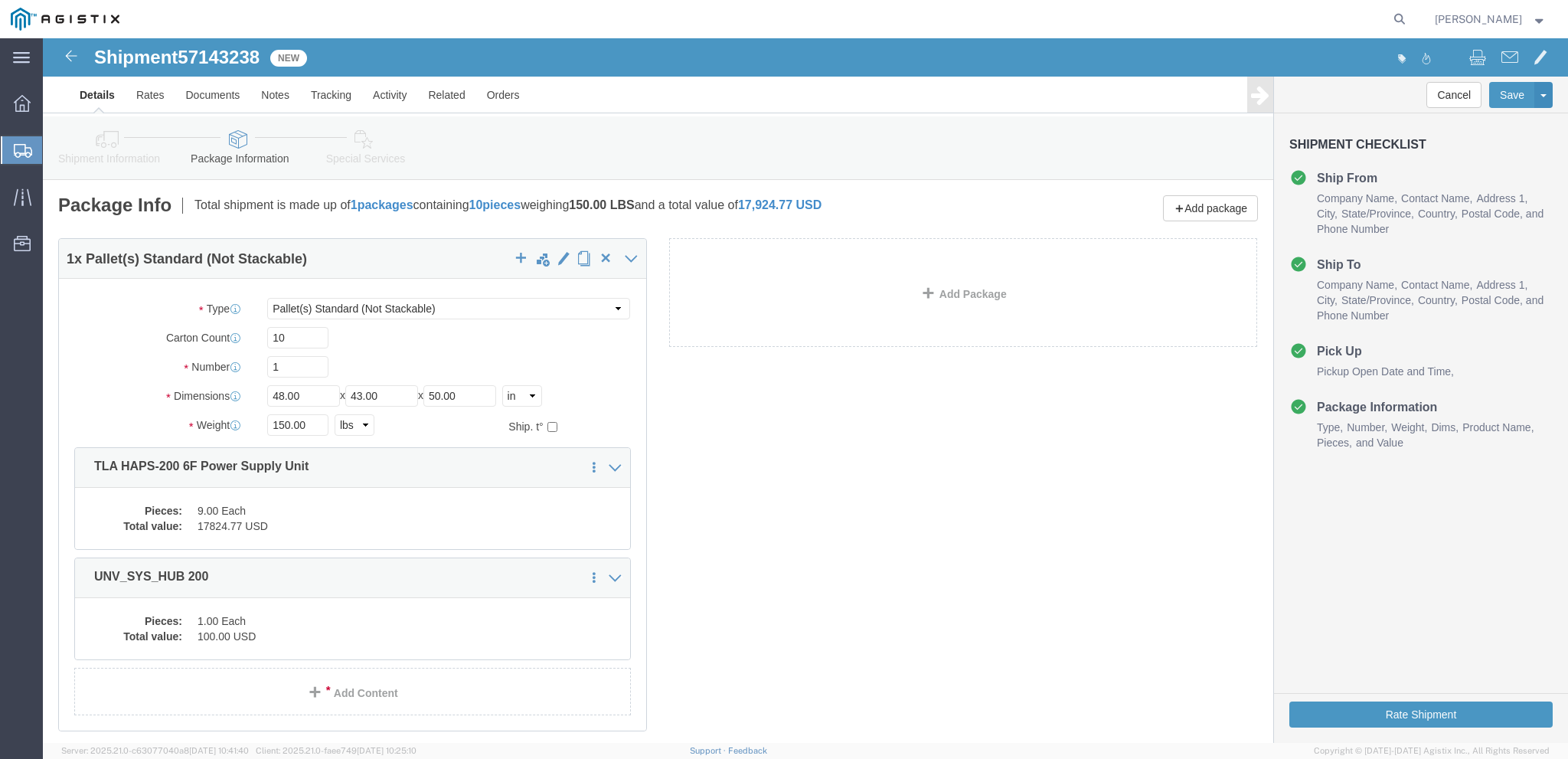
click div "1 x Pallet(s) Standard (Not Stackable) Package Type Select Bale(s) Basket(s) Bo…"
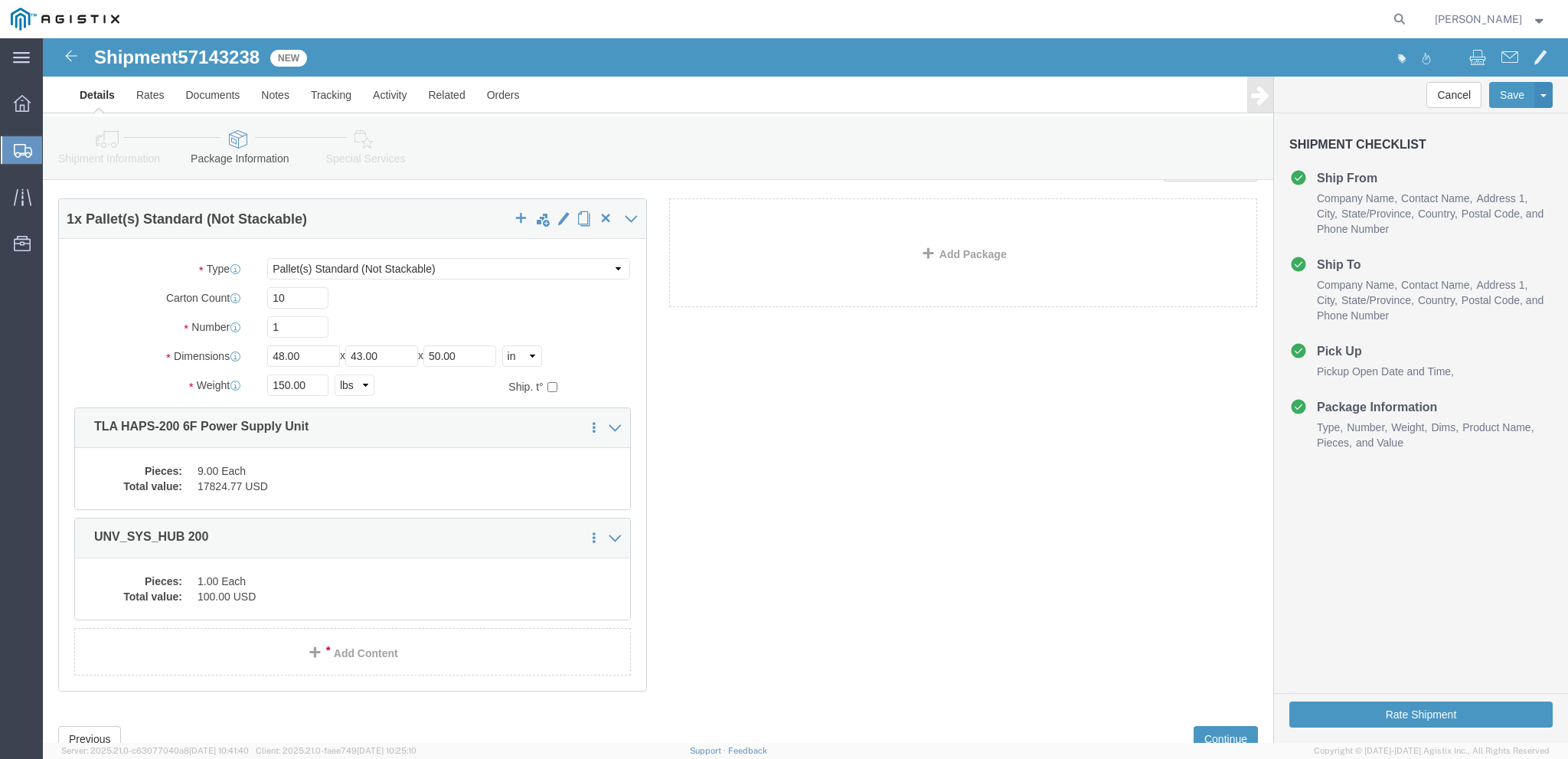
scroll to position [77, 0]
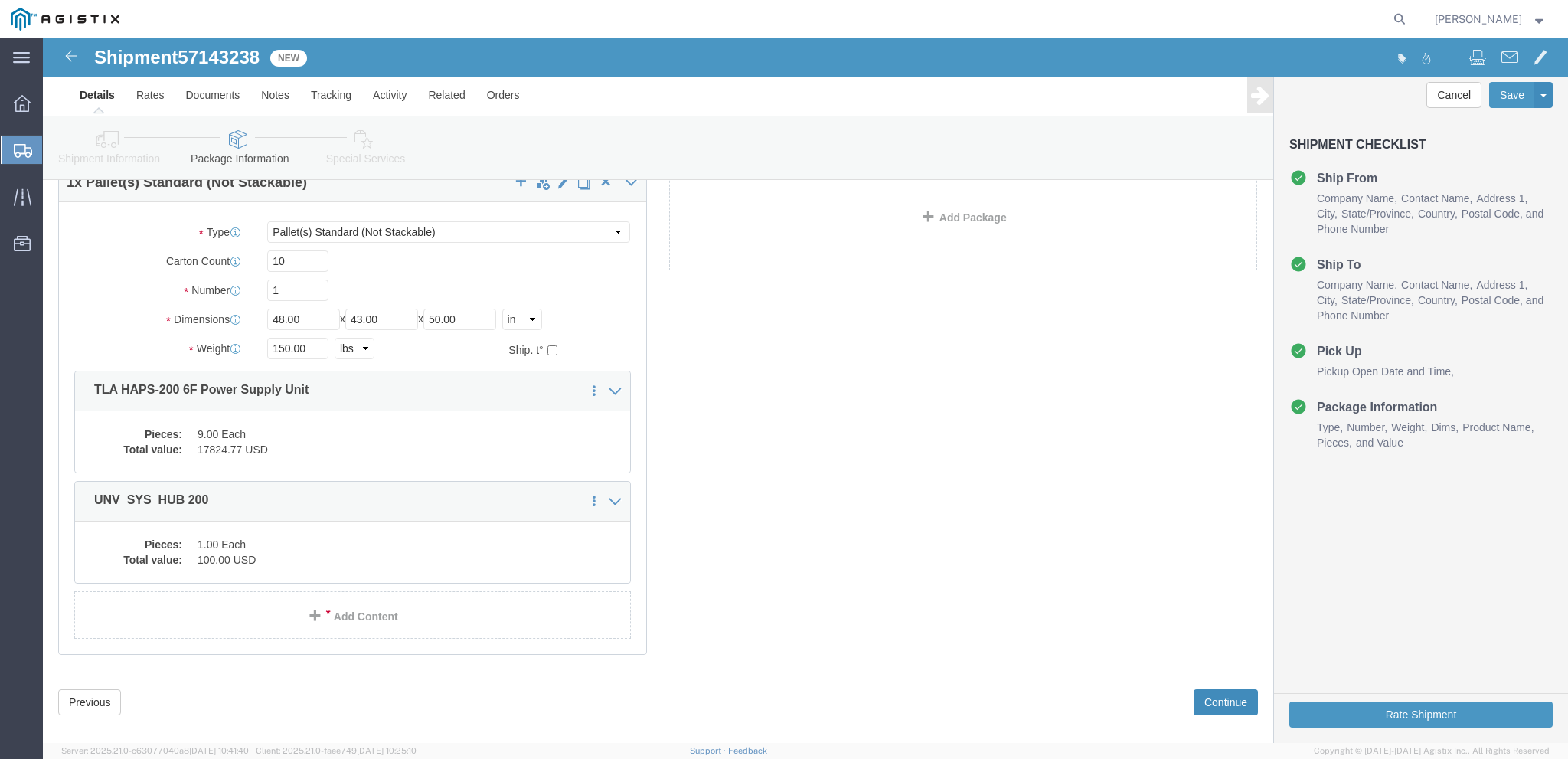
click button "Continue"
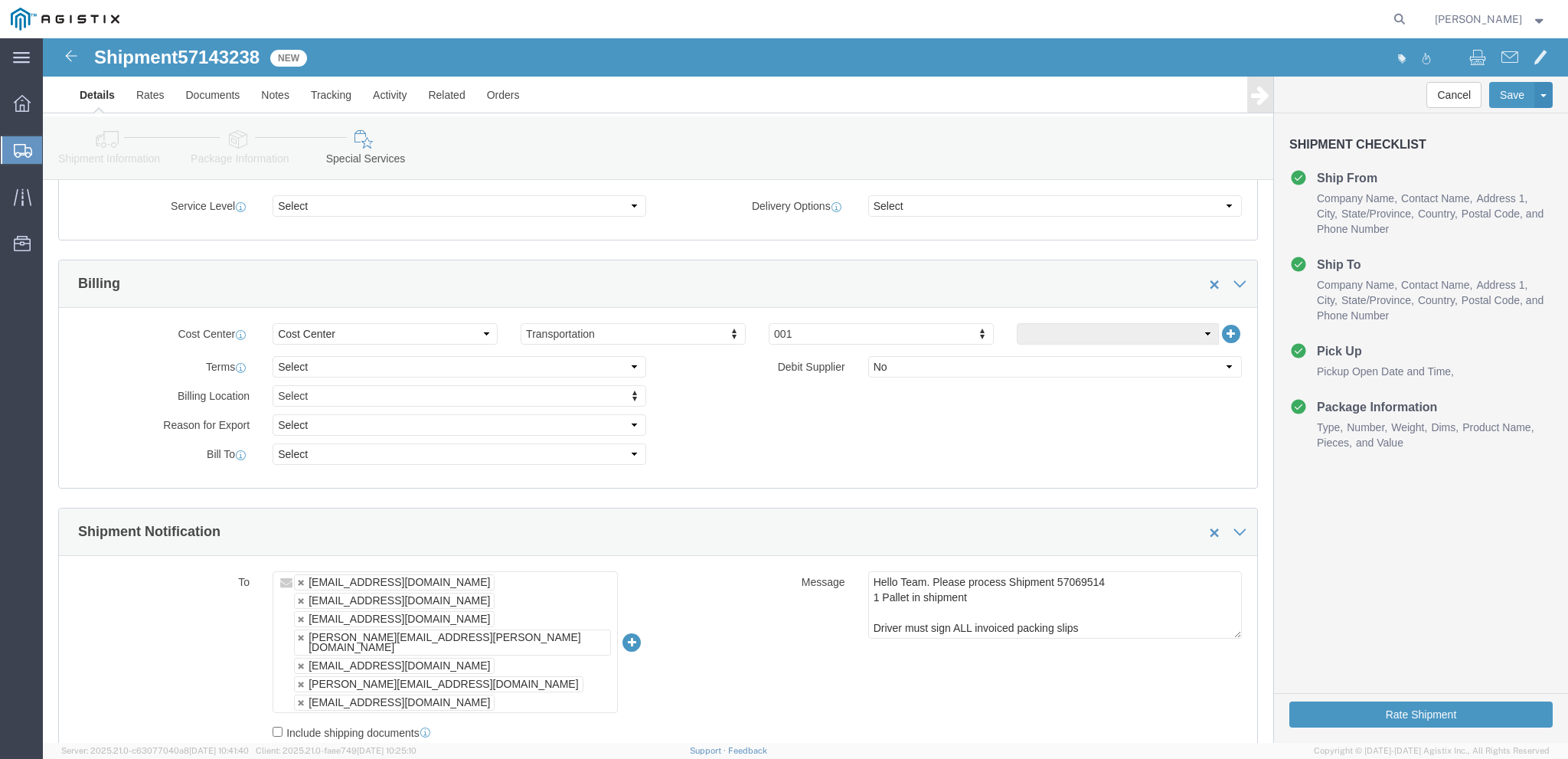
scroll to position [689, 0]
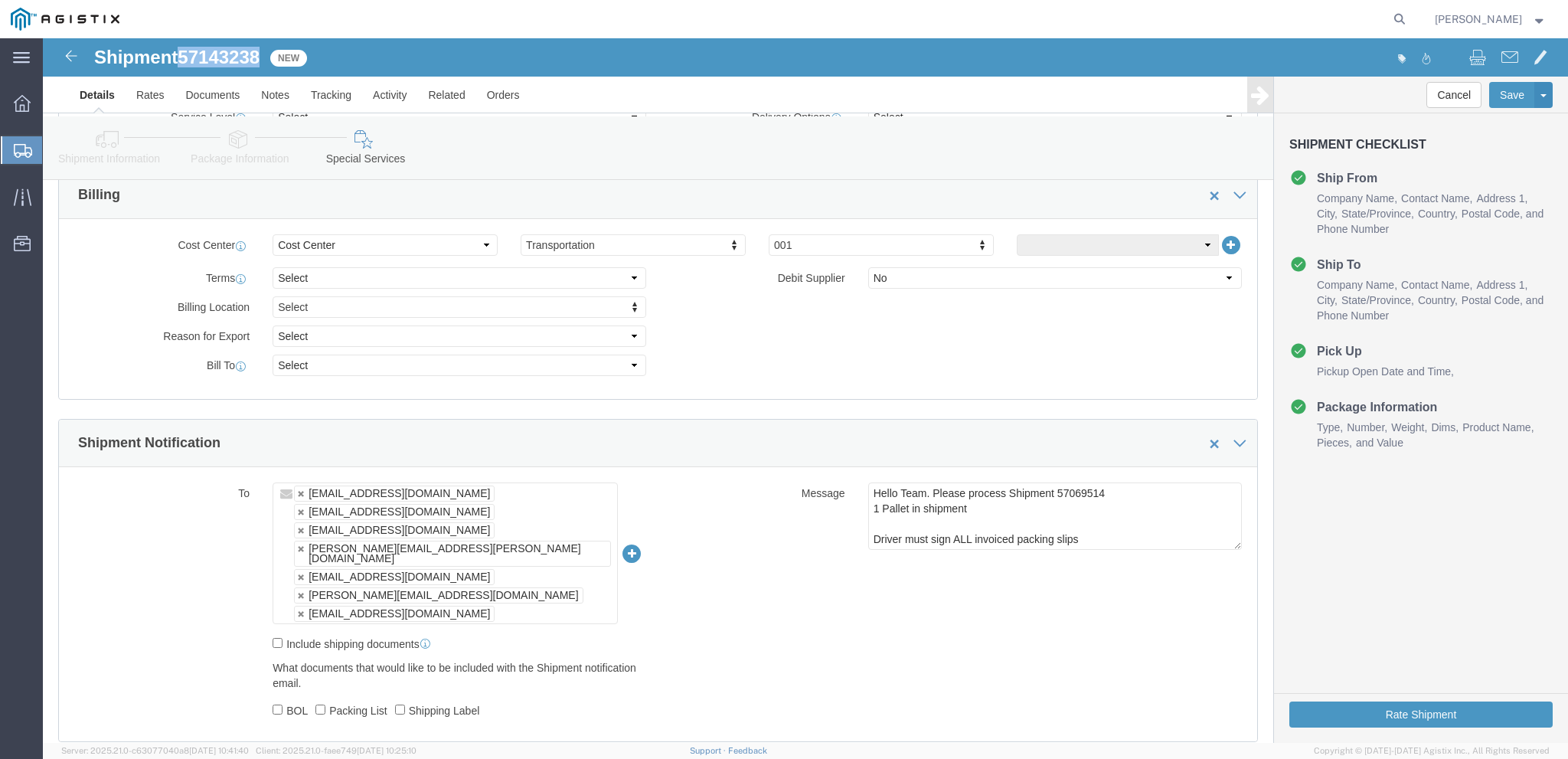
drag, startPoint x: 223, startPoint y: 22, endPoint x: 138, endPoint y: 22, distance: 85.0
click div "Shipment 57143238 New"
copy span "57143238"
drag, startPoint x: 1077, startPoint y: 457, endPoint x: 1008, endPoint y: 460, distance: 69.1
click textarea "Hello Team. Please process Shipment 57069514 1 Pallet in shipment Driver must s…"
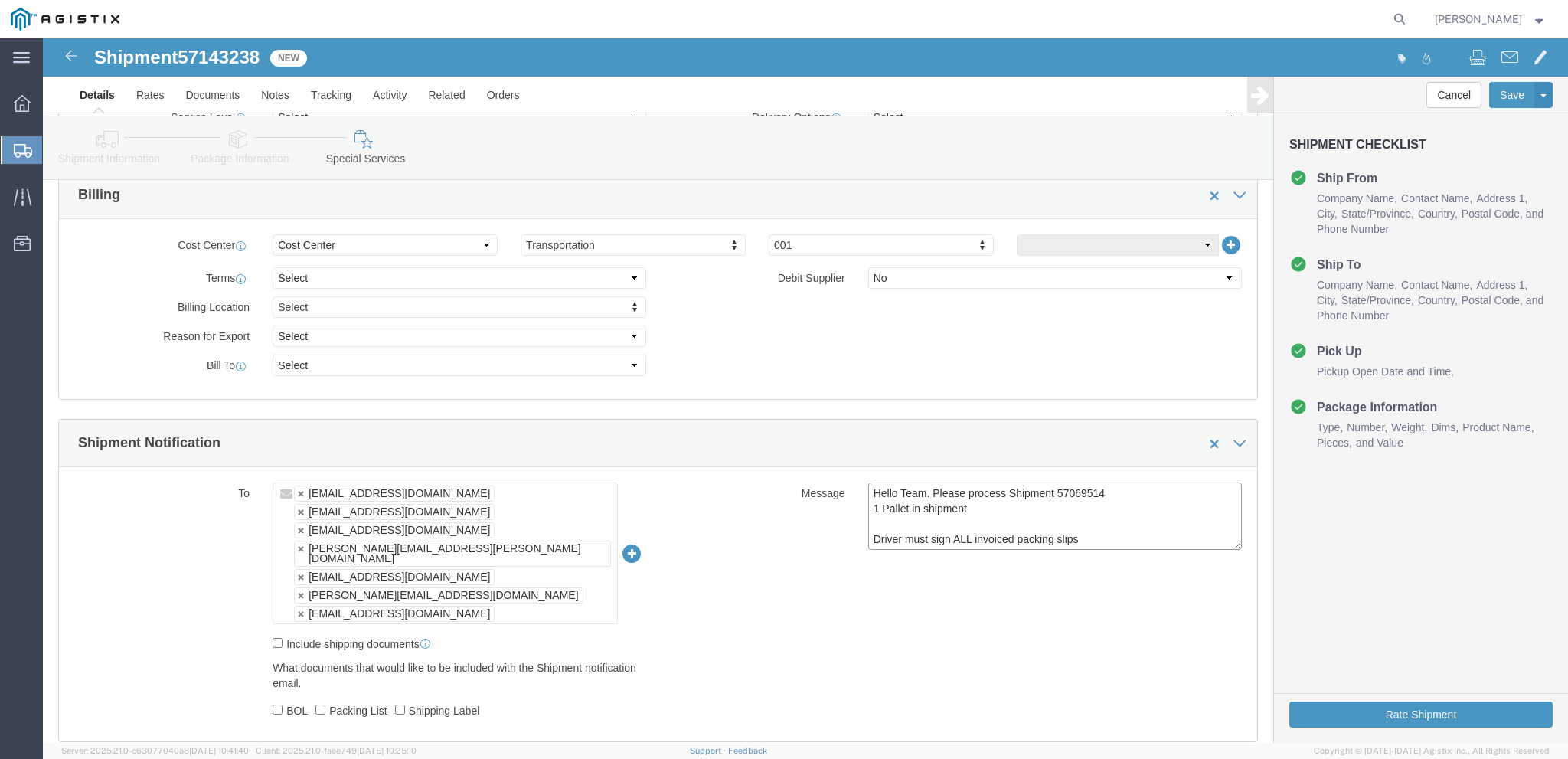
paste textarea "143238"
type textarea "Hello Team. Please process Shipment 57143238 1 Pallet in shipment Driver must s…"
click div "To NTrivedi@alom.com mcamacho.sjc@airgroup.com synopsys@airgroup.com grinnell.d…"
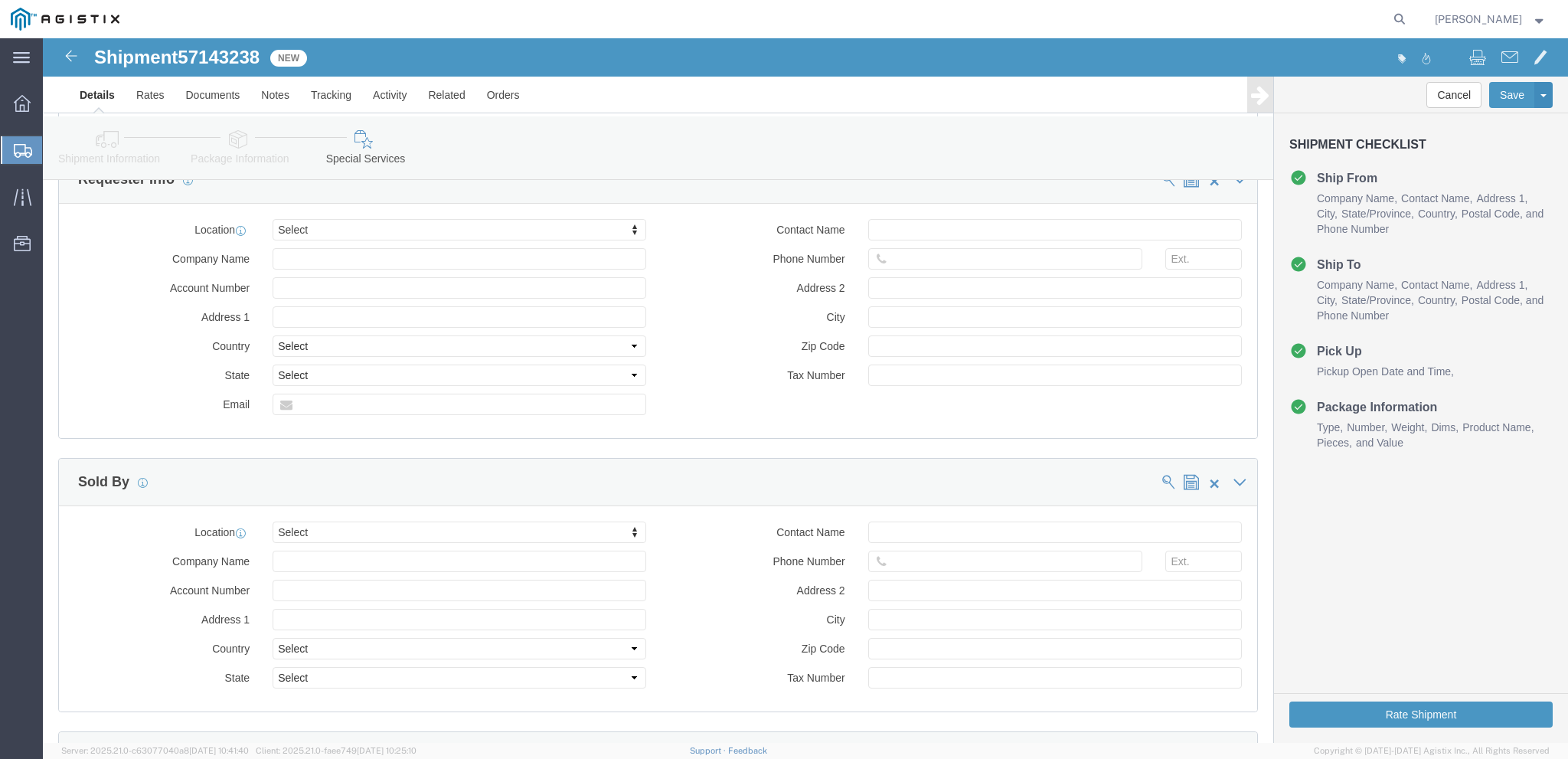
scroll to position [1451, 0]
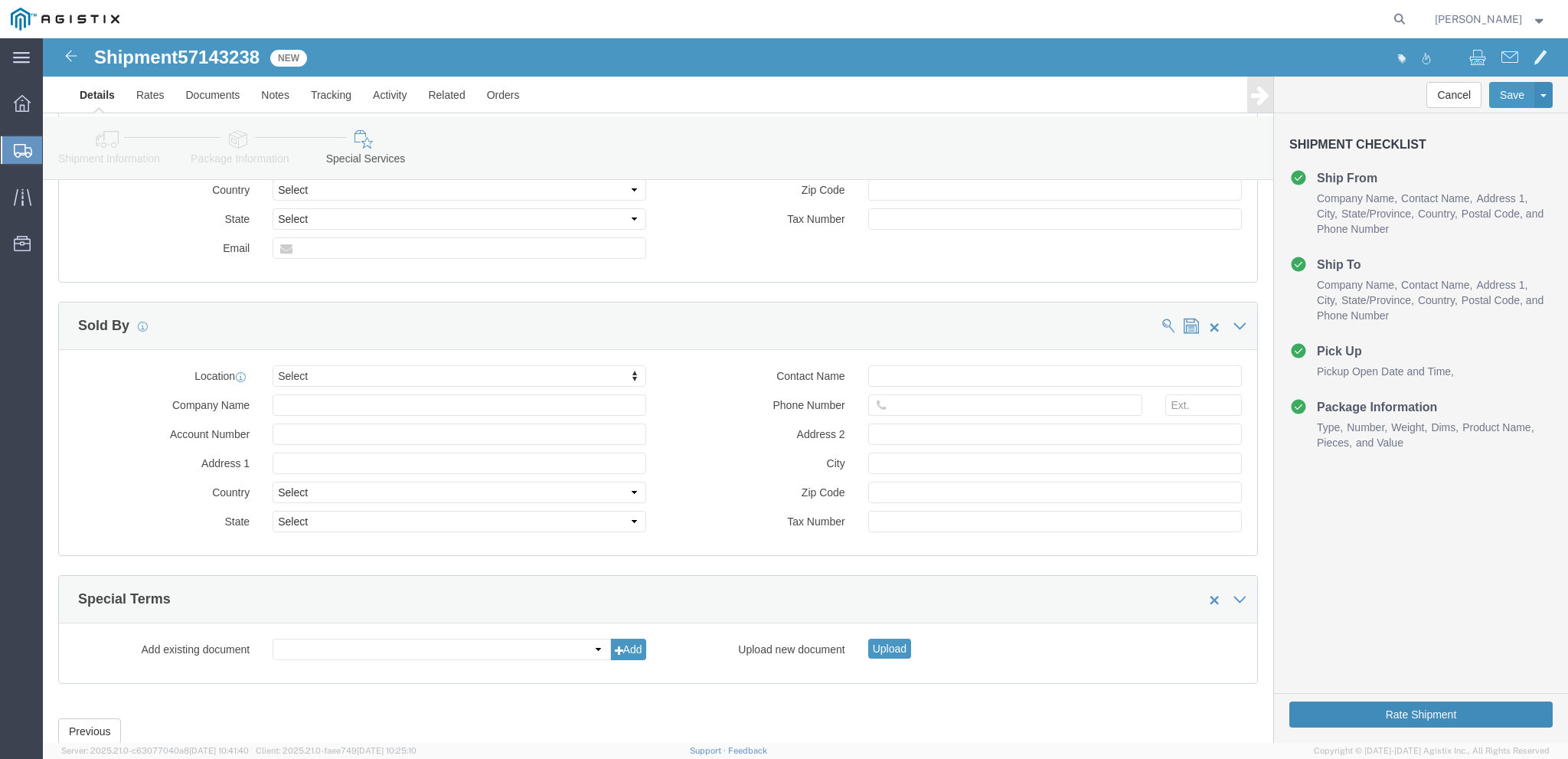
click button "Rate Shipment"
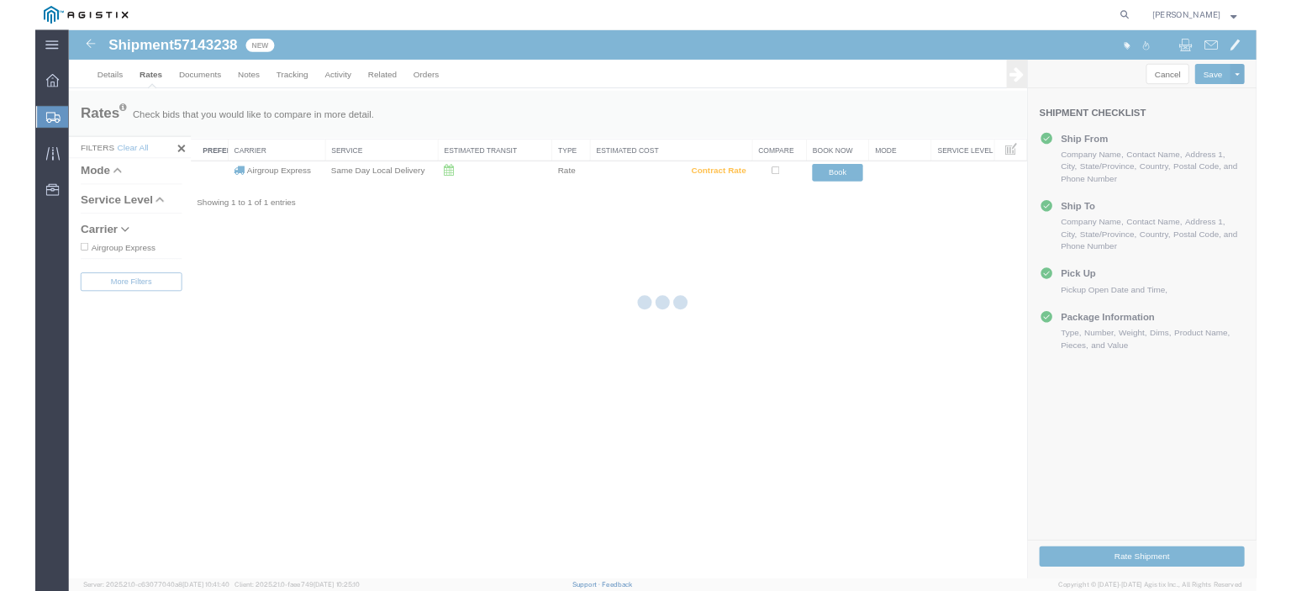
scroll to position [0, 0]
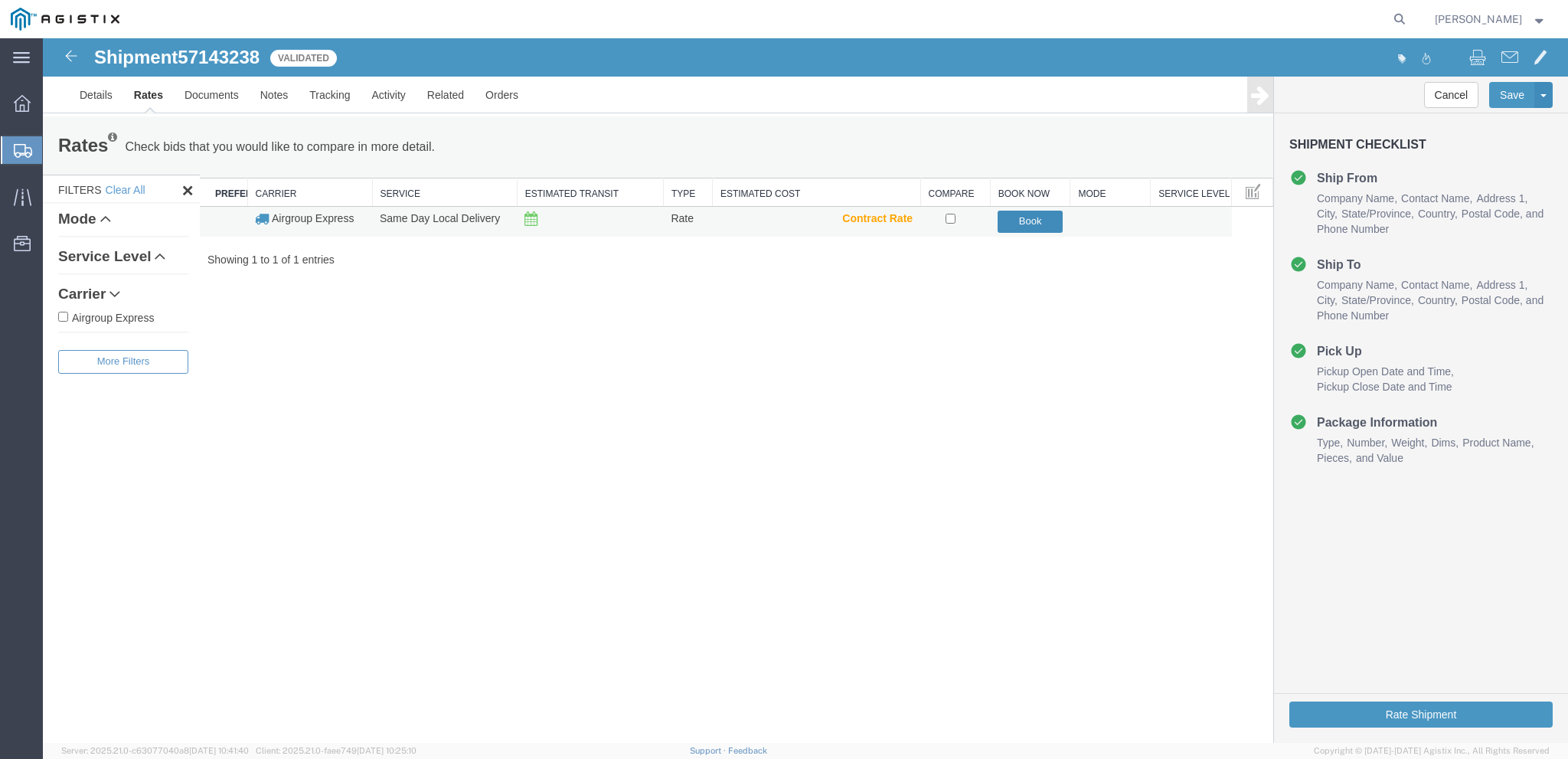
click at [1015, 229] on button "Book" at bounding box center [1030, 221] width 65 height 22
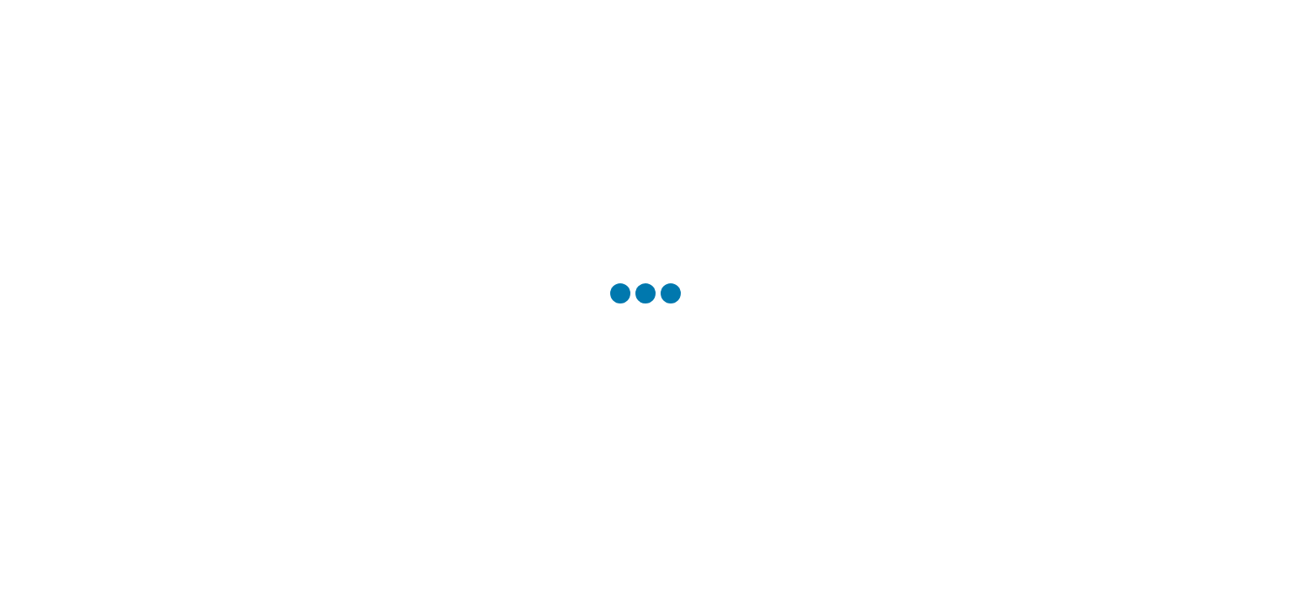
click at [214, 102] on div at bounding box center [645, 295] width 1291 height 591
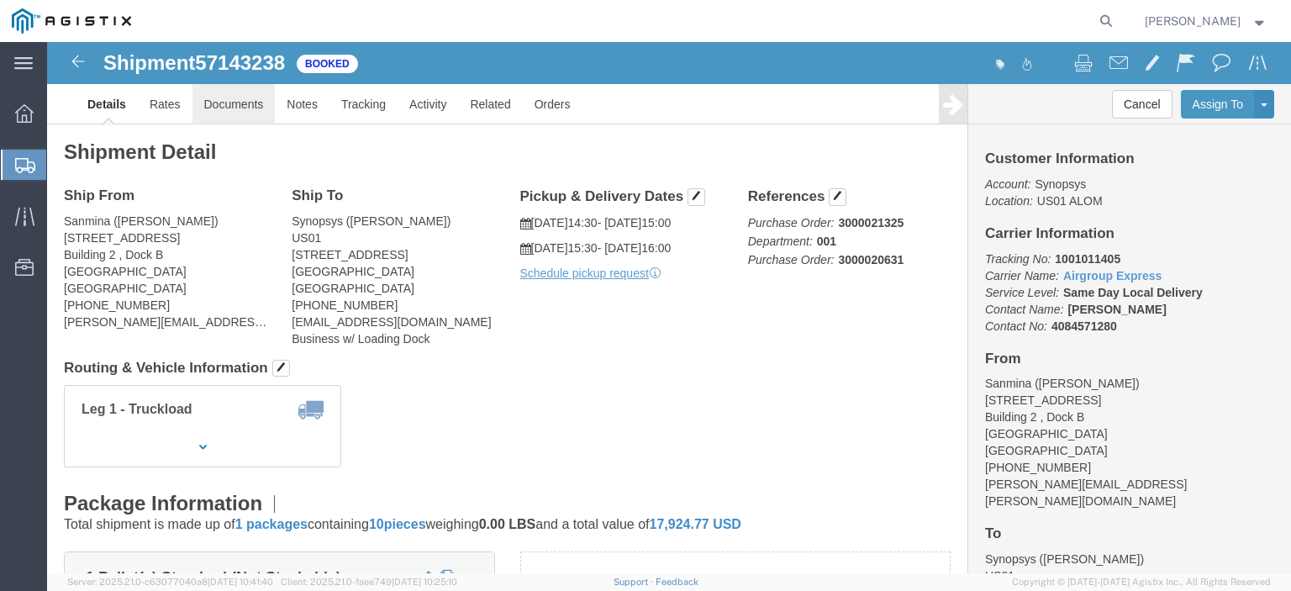
click link "Documents"
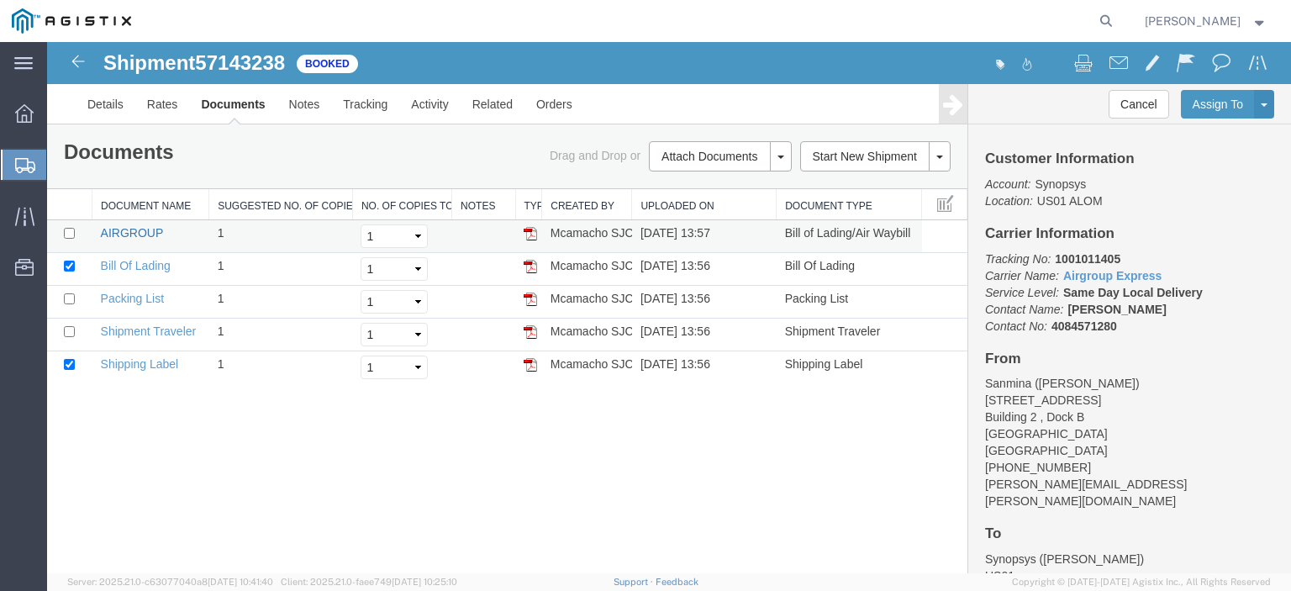
click at [140, 231] on link "AIRGROUP" at bounding box center [132, 232] width 62 height 13
